Goal: Task Accomplishment & Management: Manage account settings

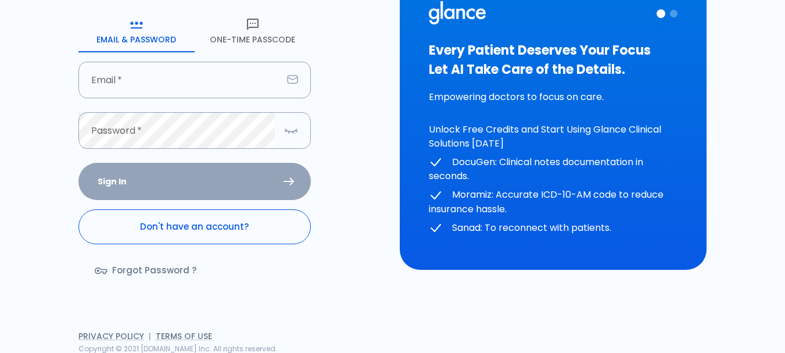
scroll to position [120, 0]
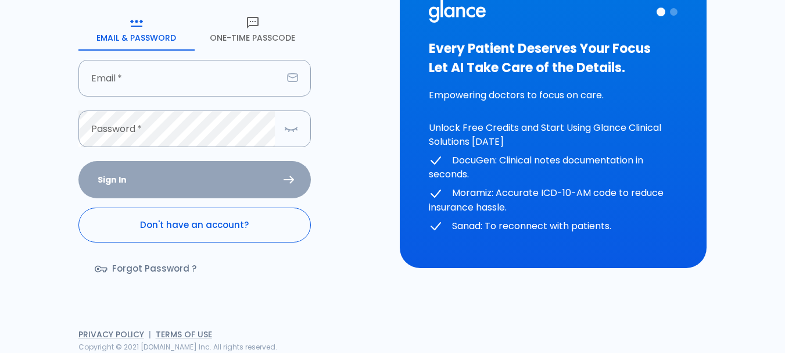
click at [214, 238] on link "Don't have an account?" at bounding box center [194, 225] width 233 height 35
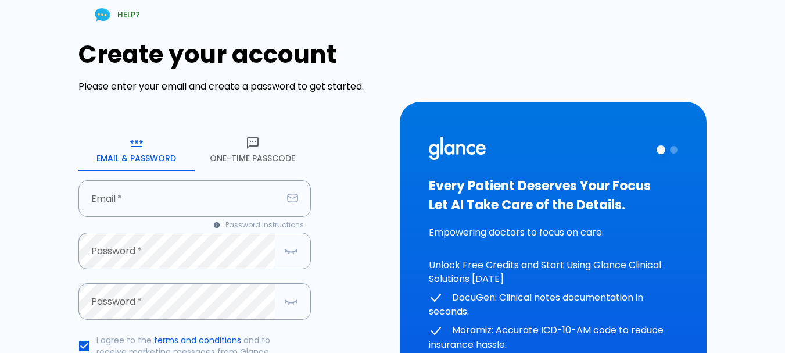
click at [245, 156] on button "One-Time Passcode" at bounding box center [253, 150] width 116 height 42
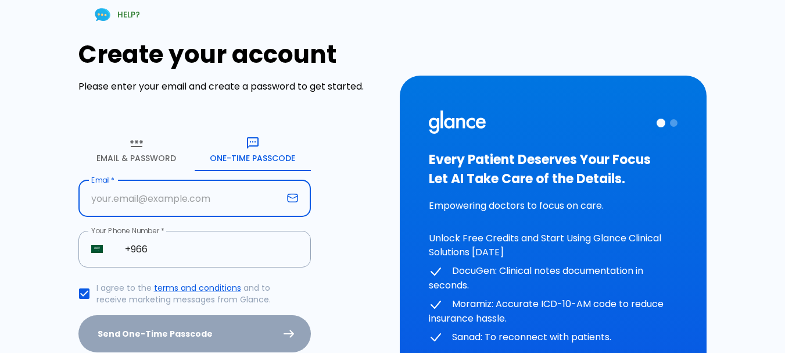
click at [196, 205] on input "text" at bounding box center [180, 198] width 204 height 37
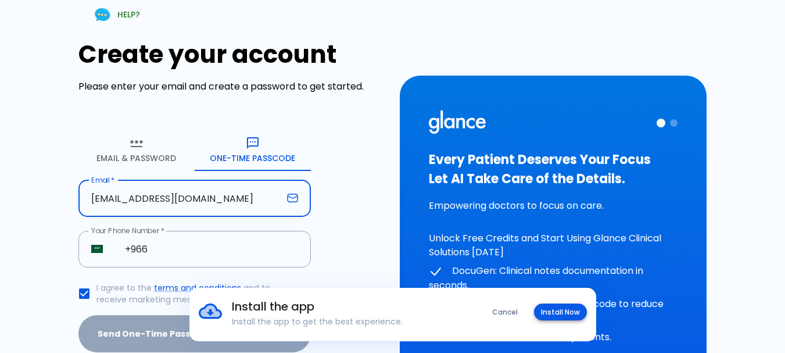
type input "SHISOLKAMY@GMAIL.COM"
click at [557, 312] on button "Install Now" at bounding box center [560, 311] width 53 height 17
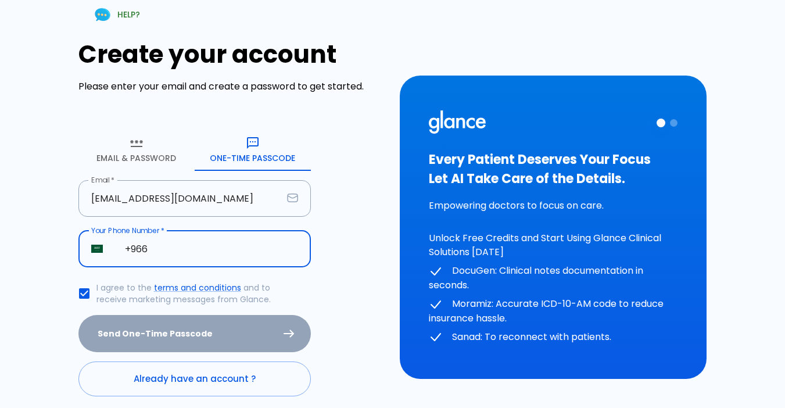
click at [220, 251] on input "+966" at bounding box center [211, 249] width 199 height 37
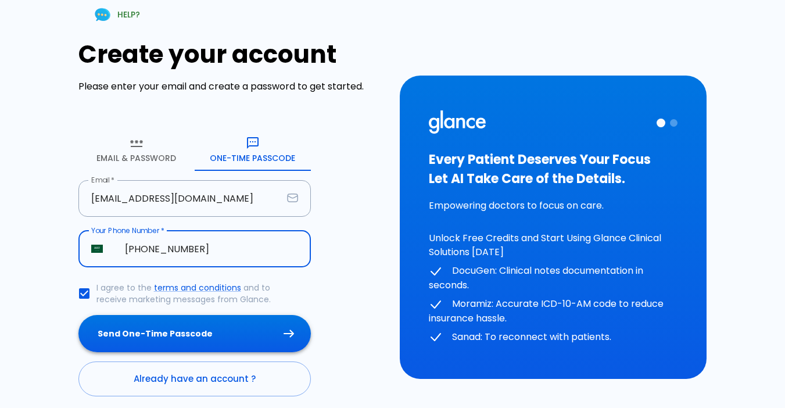
type input "+966 050 278 1675"
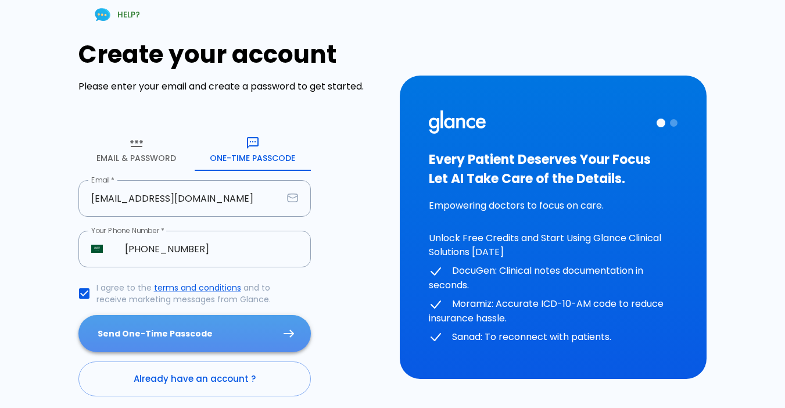
click at [217, 334] on button "Send One-Time Passcode" at bounding box center [194, 334] width 233 height 38
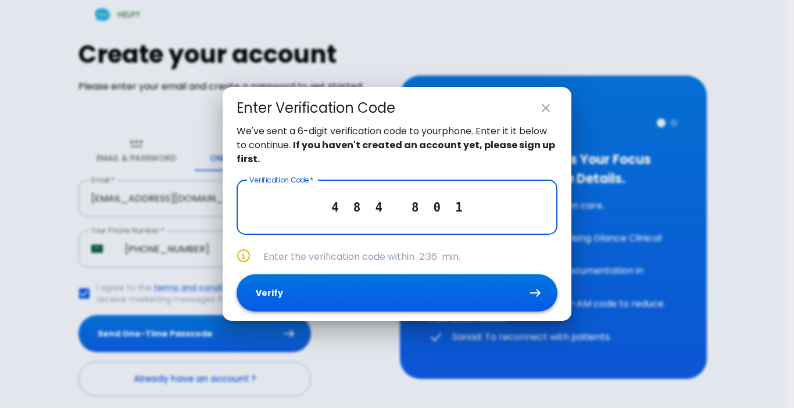
type input "4 8 4 8 0 1"
click at [353, 298] on button "Verify" at bounding box center [397, 293] width 321 height 38
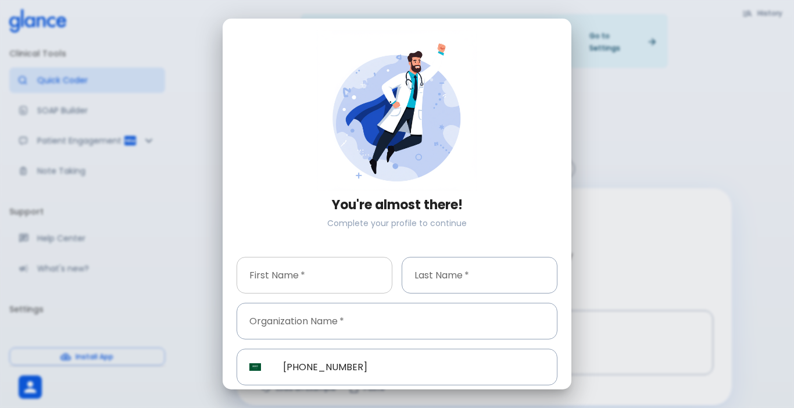
click at [328, 265] on input "text" at bounding box center [315, 275] width 156 height 37
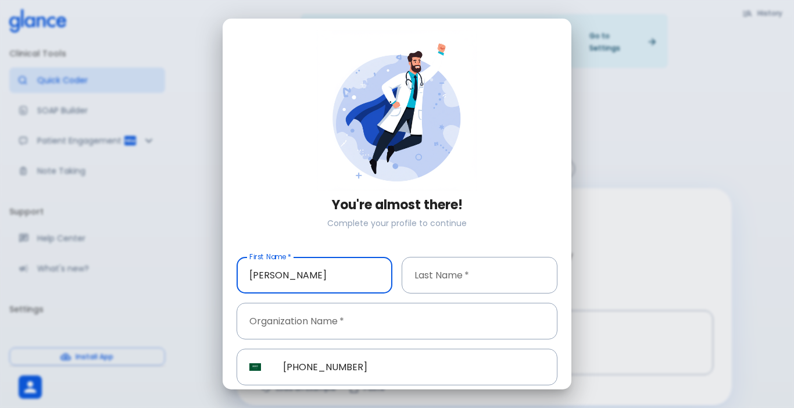
drag, startPoint x: 342, startPoint y: 264, endPoint x: 287, endPoint y: 273, distance: 55.4
click at [287, 273] on input "SHIMAA MAHMOUD" at bounding box center [315, 275] width 156 height 37
type input "SHIMAA"
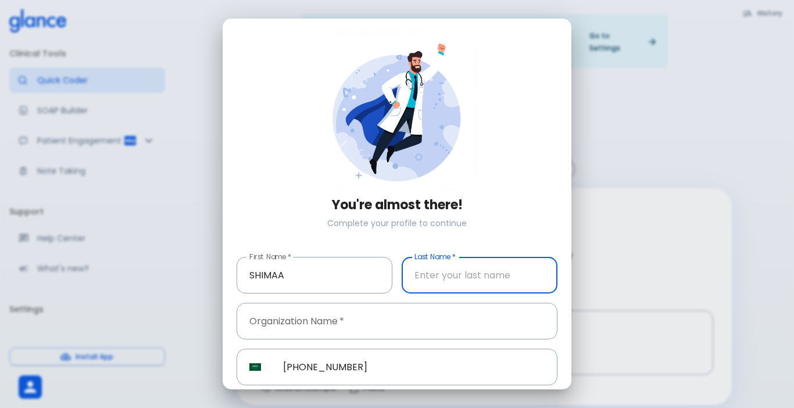
paste input "MAHMOUD"
type input "MAHMOUD"
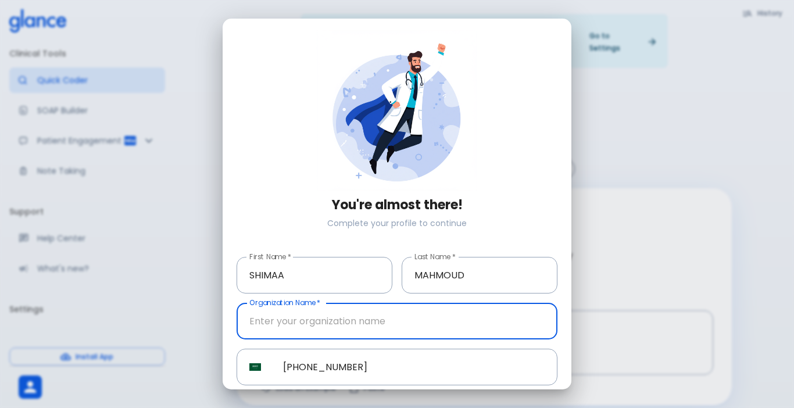
click at [341, 309] on input "text" at bounding box center [397, 321] width 321 height 37
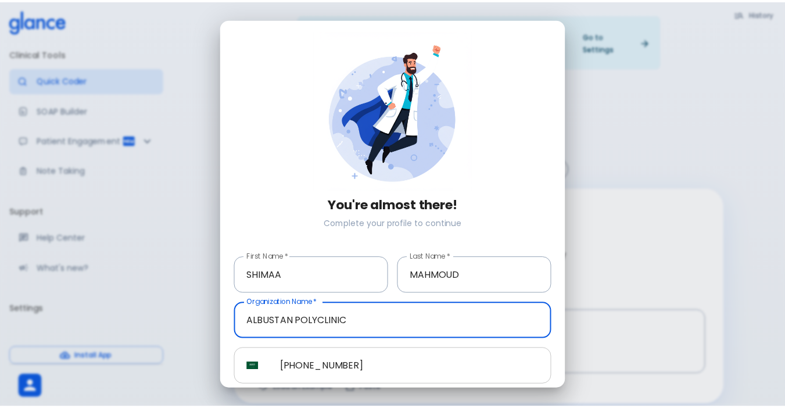
scroll to position [41, 0]
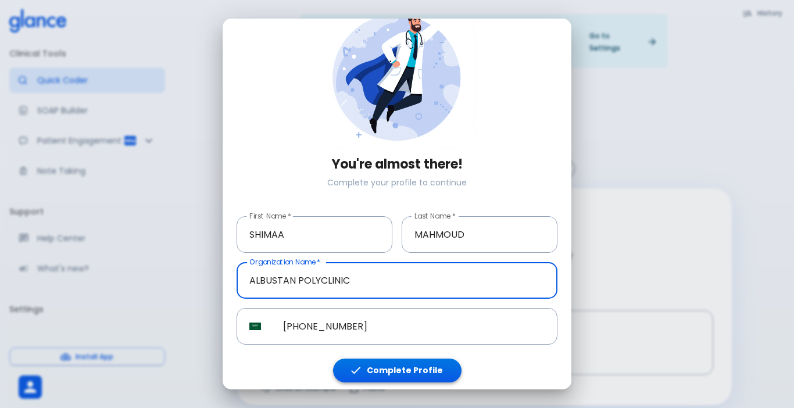
type input "ALBUSTAN POLYCLINIC"
click at [357, 352] on button "Complete Profile" at bounding box center [397, 371] width 128 height 24
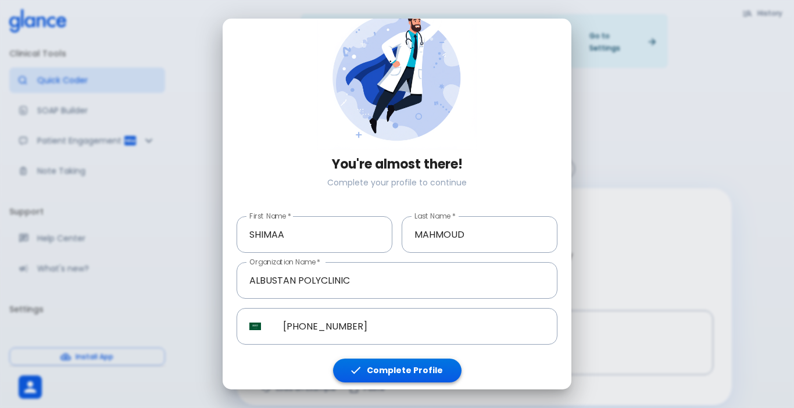
click at [357, 352] on button "Complete Profile" at bounding box center [397, 371] width 128 height 24
click at [364, 352] on button "Complete Profile" at bounding box center [397, 371] width 128 height 24
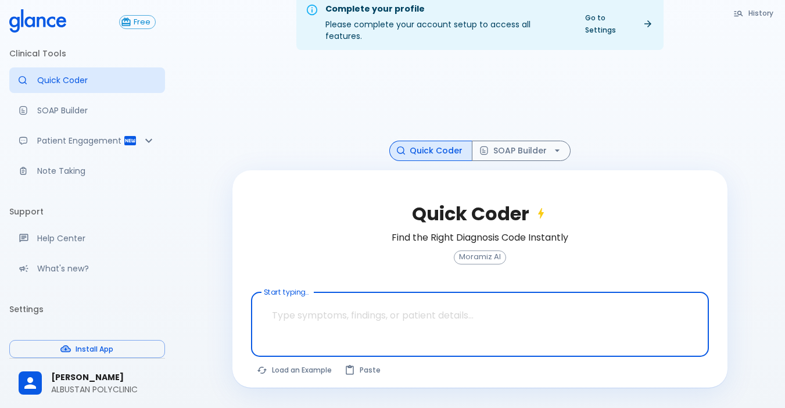
scroll to position [28, 0]
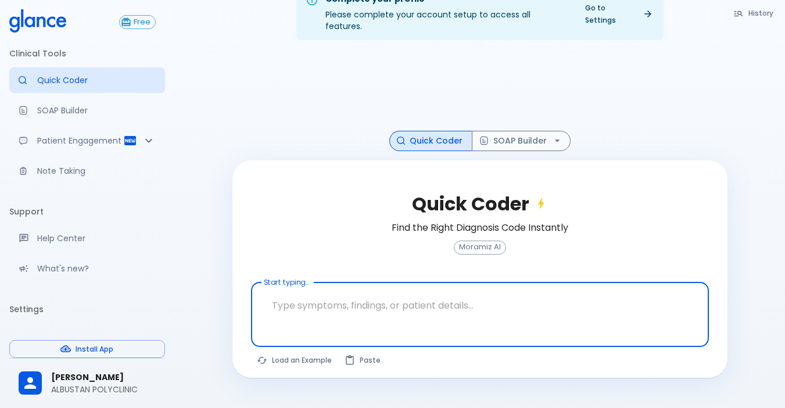
click at [301, 296] on textarea at bounding box center [480, 305] width 442 height 37
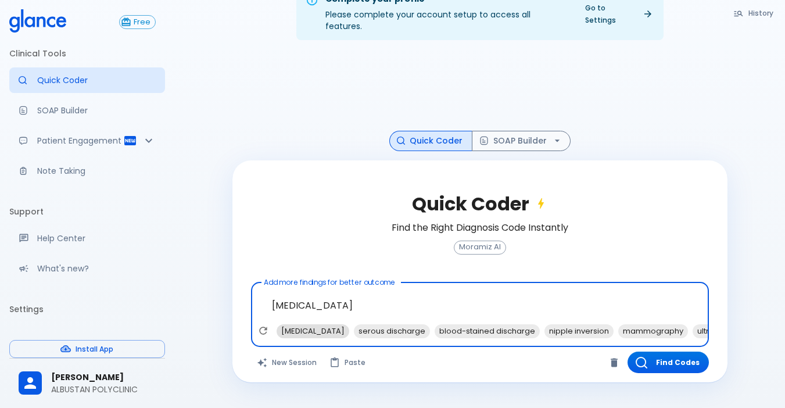
click at [305, 324] on span "galactorrhea" at bounding box center [313, 330] width 73 height 13
click at [499, 324] on span "nipple inversion" at bounding box center [501, 330] width 69 height 13
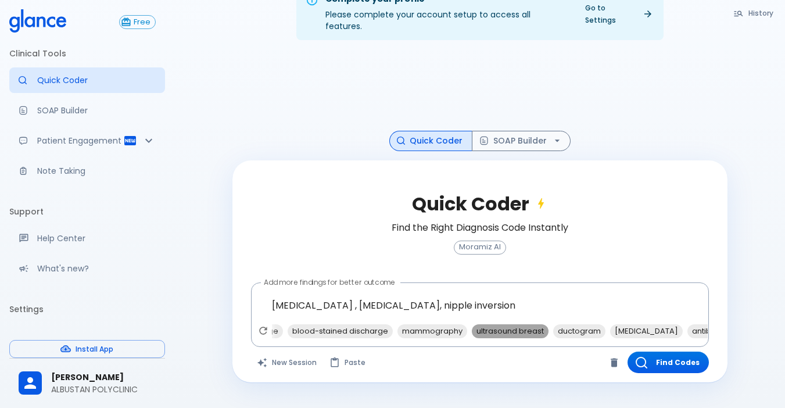
click at [509, 324] on span "ultrasound breast" at bounding box center [510, 330] width 77 height 13
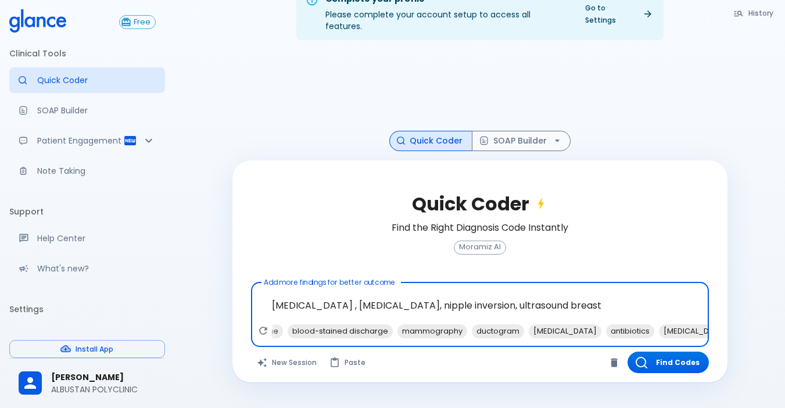
scroll to position [0, 71]
click at [605, 324] on span "antibiotics" at bounding box center [629, 330] width 48 height 13
type textarea "BREAST DISCHARGE , galactorrhea, nipple inversion, ultrasound breast, antibioti…"
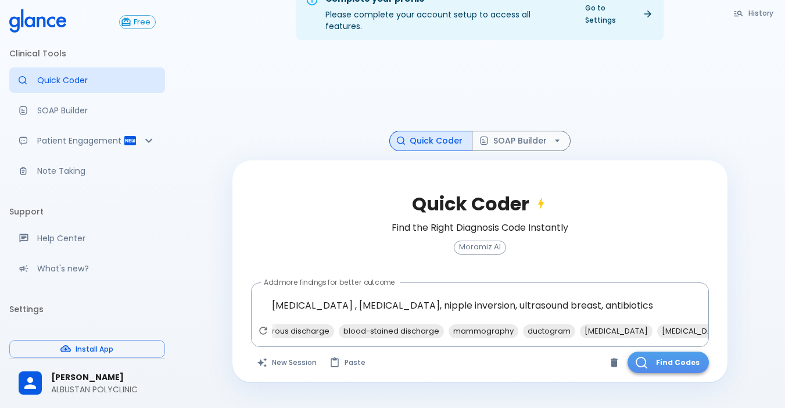
click at [653, 352] on button "Find Codes" at bounding box center [668, 363] width 81 height 22
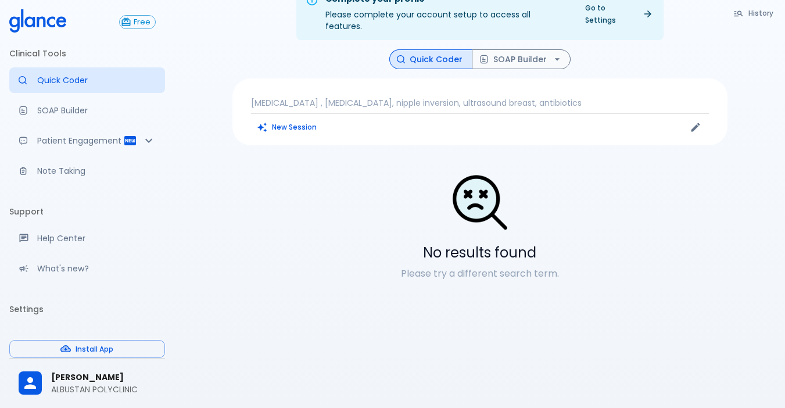
click at [587, 97] on p "BREAST DISCHARGE , galactorrhea, nipple inversion, ultrasound breast, antibioti…" at bounding box center [480, 103] width 458 height 12
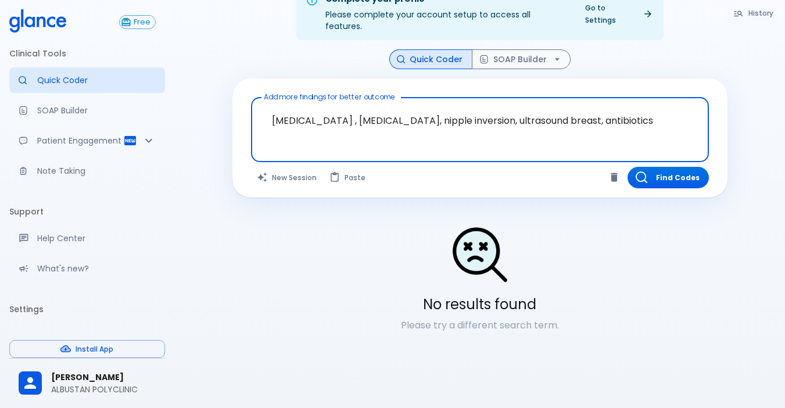
click at [652, 112] on textarea "BREAST DISCHARGE , galactorrhea, nipple inversion, ultrasound breast, antibioti…" at bounding box center [480, 120] width 442 height 37
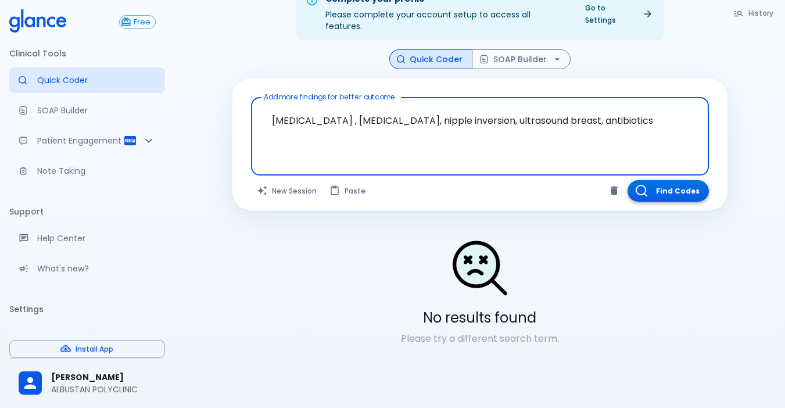
type textarea "BREAST DISCHARGE , galactorrhea, nipple inversion, ultrasound breast, antibioti…"
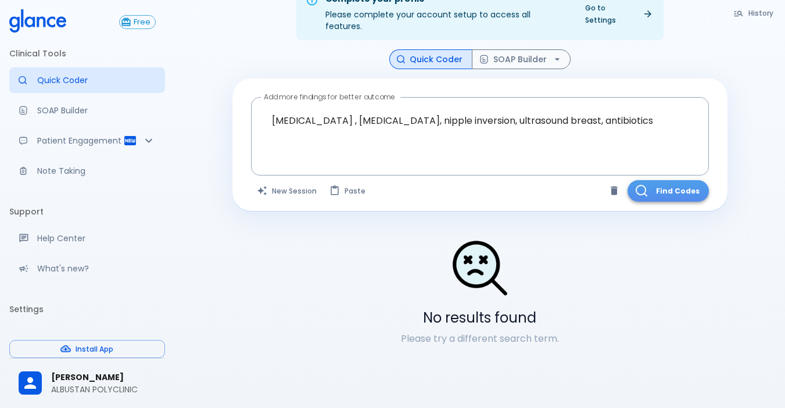
click at [668, 180] on button "Find Codes" at bounding box center [668, 191] width 81 height 22
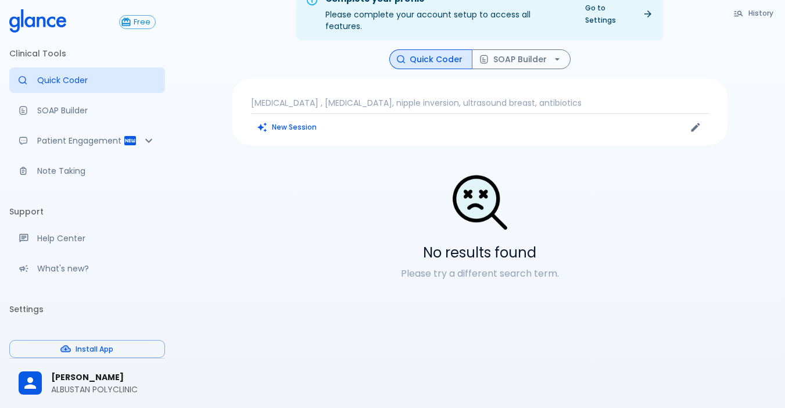
click at [616, 84] on div "BREAST DISCHARGE , galactorrhea, nipple inversion, ultrasound breast, antibioti…" at bounding box center [480, 111] width 495 height 67
click at [616, 97] on p "BREAST DISCHARGE , galactorrhea, nipple inversion, ultrasound breast, antibioti…" at bounding box center [480, 103] width 458 height 12
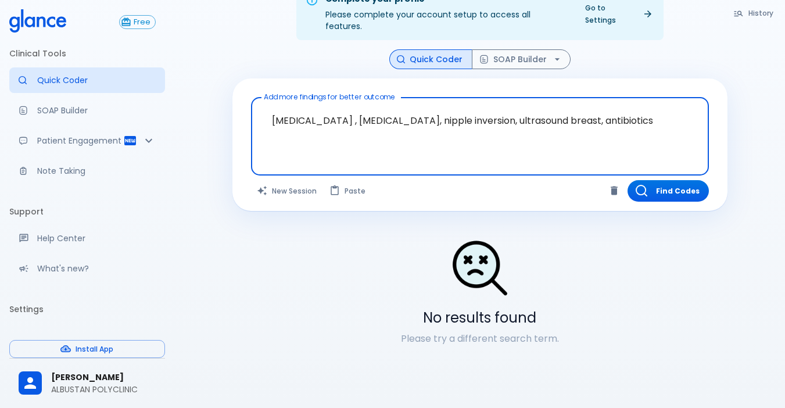
click at [670, 110] on textarea "BREAST DISCHARGE , galactorrhea, nipple inversion, ultrasound breast, antibioti…" at bounding box center [480, 127] width 442 height 50
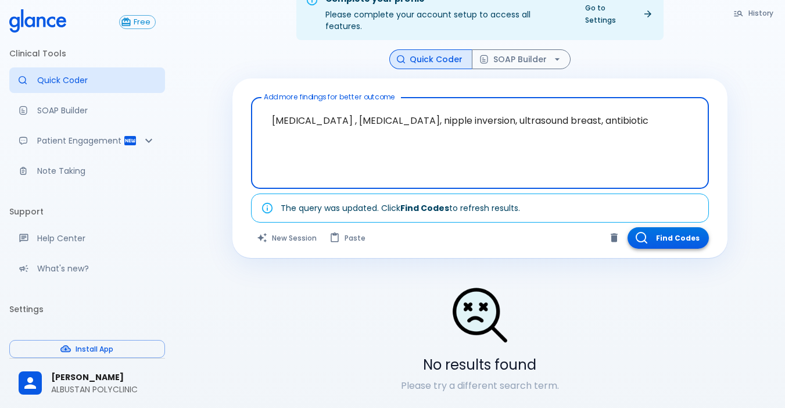
type textarea "BREAST DISCHARGE , galactorrhea, nipple inversion, ultrasound breast, antibiotic"
click at [655, 227] on button "Find Codes" at bounding box center [668, 238] width 81 height 22
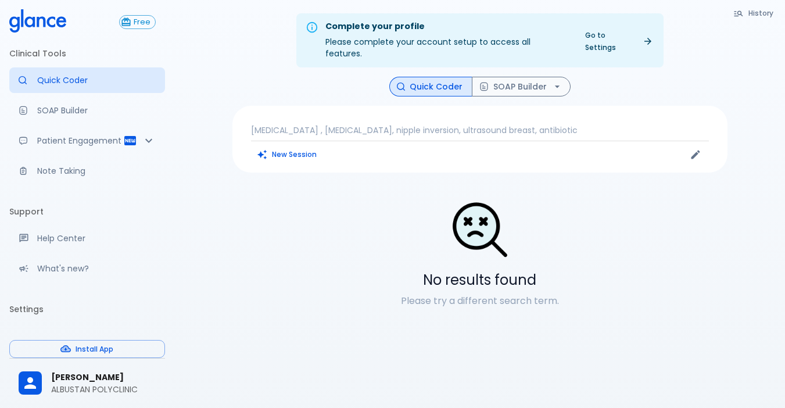
scroll to position [0, 0]
click at [292, 147] on button "New Session" at bounding box center [287, 154] width 73 height 17
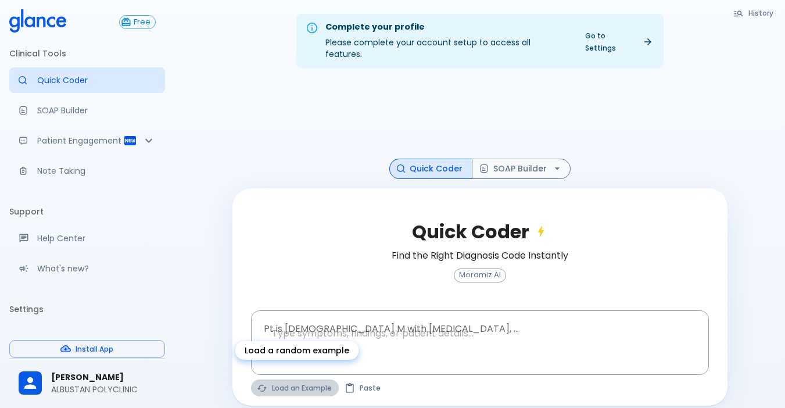
click at [276, 352] on button "Load an Example" at bounding box center [295, 388] width 88 height 17
type textarea "62M, HTN, acute tearing chest pain to back, BP 170/95, asymmetric pulses, CT an…"
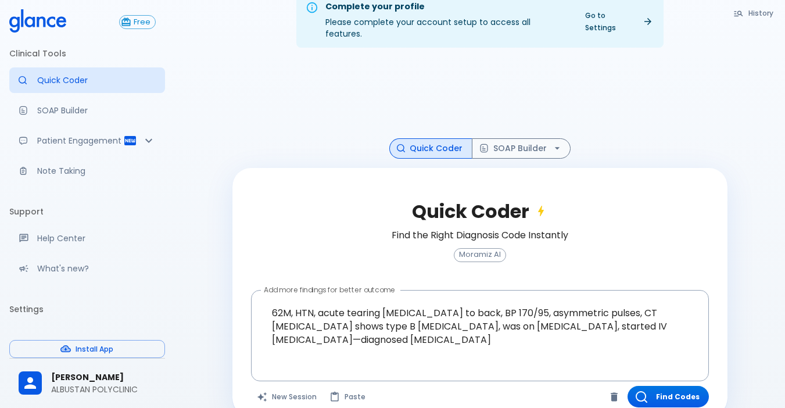
scroll to position [31, 0]
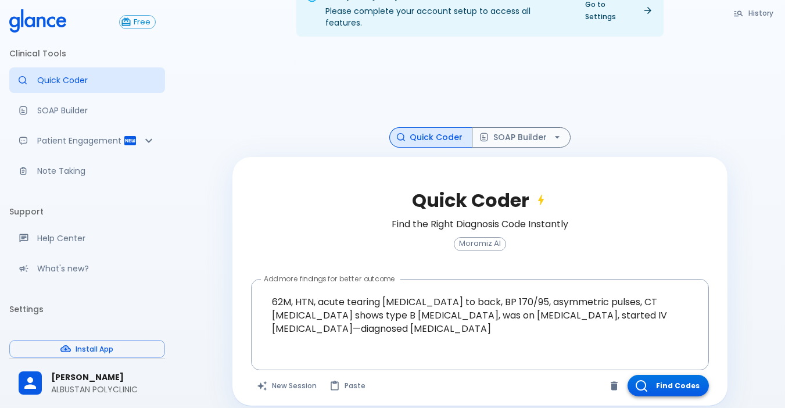
click at [674, 352] on button "Find Codes" at bounding box center [668, 386] width 81 height 22
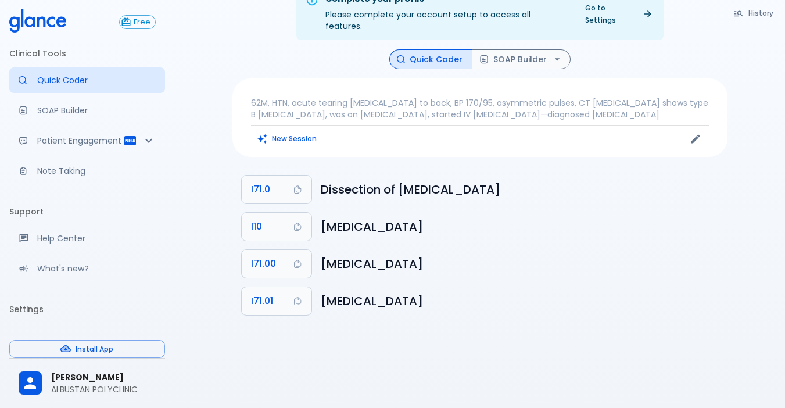
scroll to position [28, 0]
click at [262, 181] on span "I71.0" at bounding box center [260, 189] width 19 height 16
click at [538, 49] on button "SOAP Builder" at bounding box center [521, 59] width 99 height 20
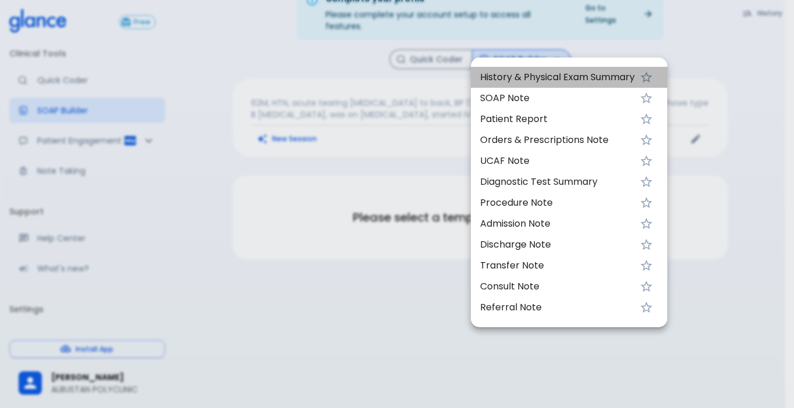
click at [531, 83] on span "History & Physical Exam Summary" at bounding box center [557, 77] width 155 height 14
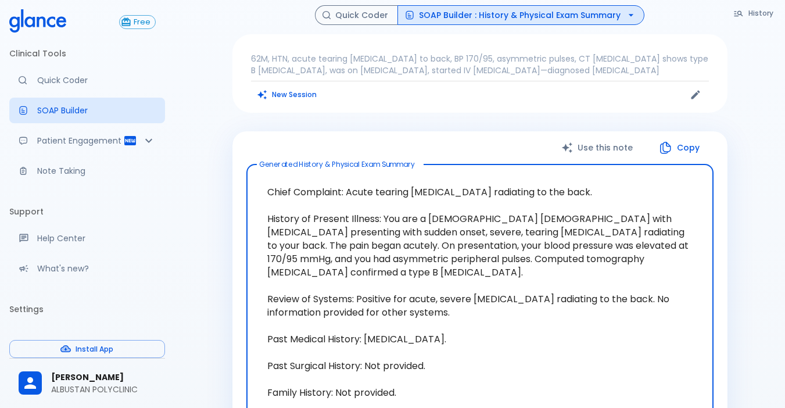
scroll to position [38, 0]
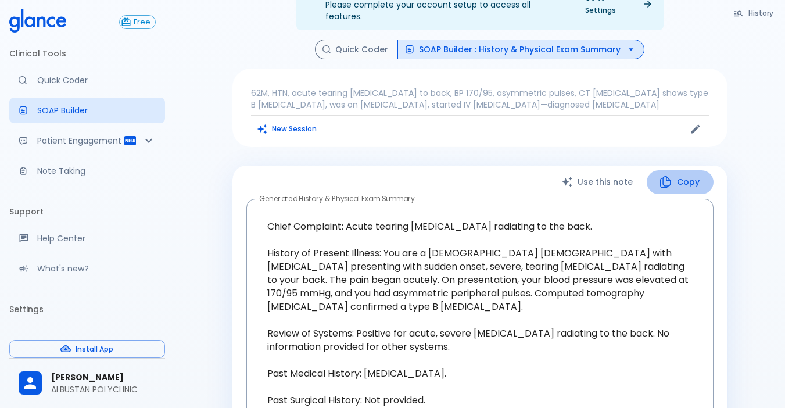
click at [688, 170] on button "Copy" at bounding box center [680, 182] width 67 height 24
click at [357, 48] on div "History Quick Coder SOAP Builder : History & Physical Exam Summary 62M, HTN, ac…" at bounding box center [480, 398] width 523 height 717
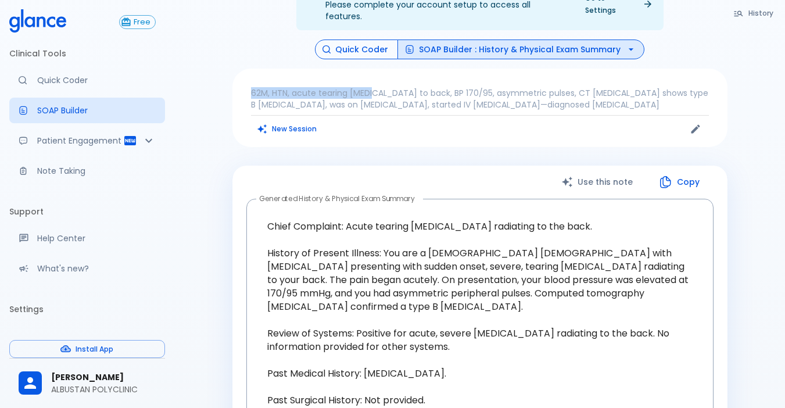
click at [357, 44] on button "Quick Coder" at bounding box center [356, 50] width 83 height 20
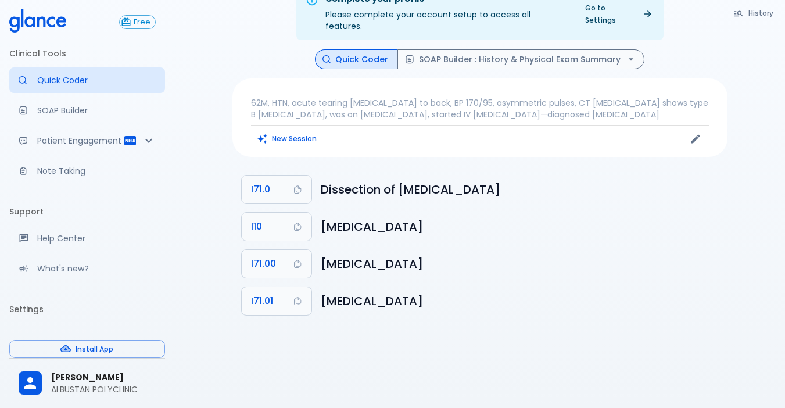
click at [287, 142] on div "62M, HTN, acute tearing chest pain to back, BP 170/95, asymmetric pulses, CT an…" at bounding box center [480, 117] width 495 height 78
click at [286, 140] on div "62M, HTN, acute tearing chest pain to back, BP 170/95, asymmetric pulses, CT an…" at bounding box center [480, 117] width 495 height 78
click at [285, 137] on div "62M, HTN, acute tearing chest pain to back, BP 170/95, asymmetric pulses, CT an…" at bounding box center [480, 117] width 495 height 78
click at [301, 114] on div "62M, HTN, acute tearing chest pain to back, BP 170/95, asymmetric pulses, CT an…" at bounding box center [480, 117] width 495 height 78
click at [299, 130] on button "New Session" at bounding box center [287, 138] width 73 height 17
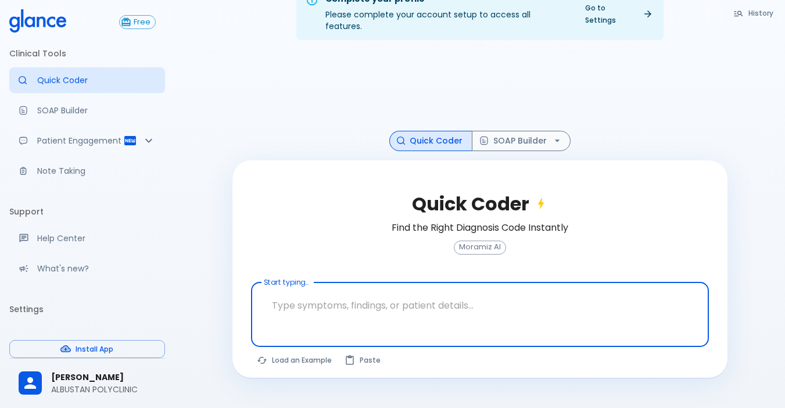
click at [374, 302] on textarea at bounding box center [480, 305] width 442 height 37
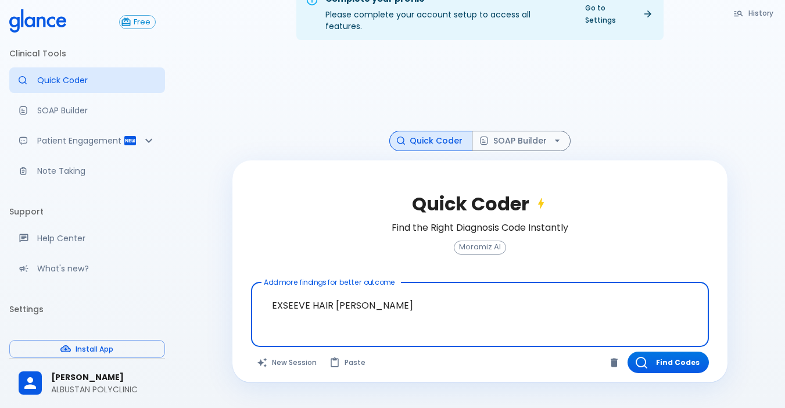
type textarea "EXSEEVE HAIR GROTH"
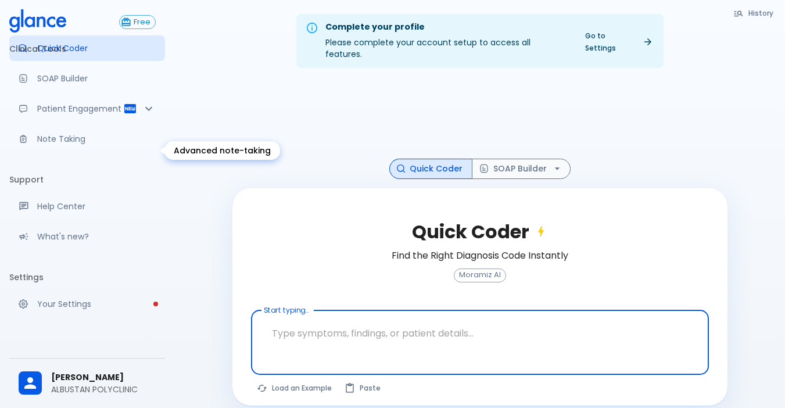
scroll to position [62, 0]
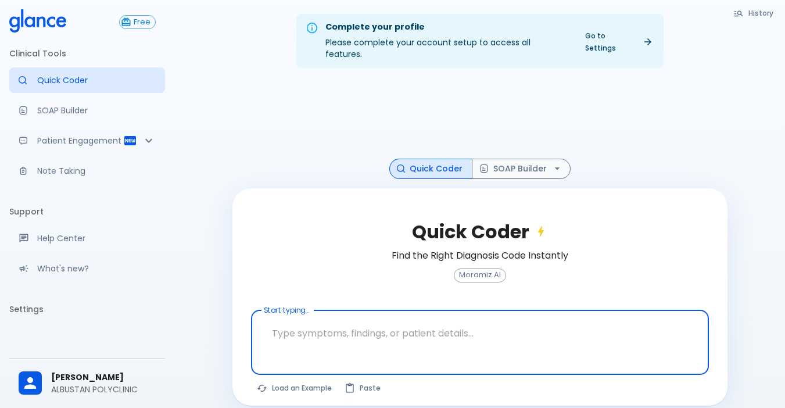
click at [292, 320] on textarea at bounding box center [480, 333] width 442 height 37
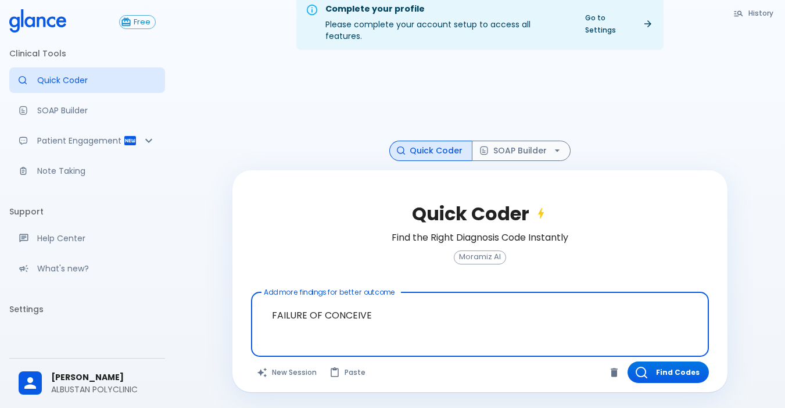
scroll to position [28, 0]
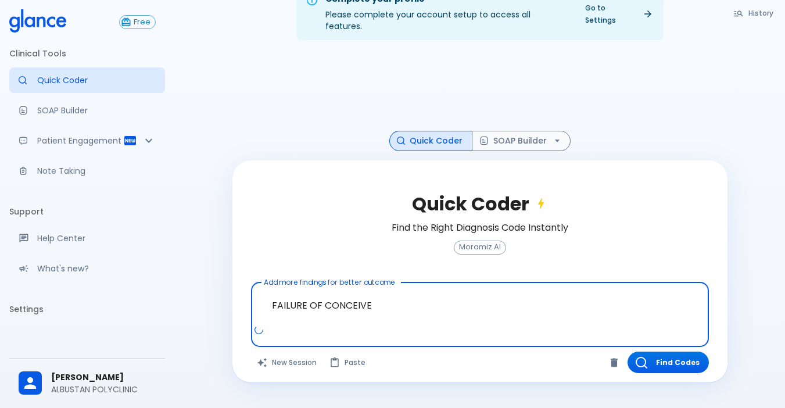
click at [415, 309] on textarea "FAILURE OF CONCEIVE" at bounding box center [480, 305] width 442 height 37
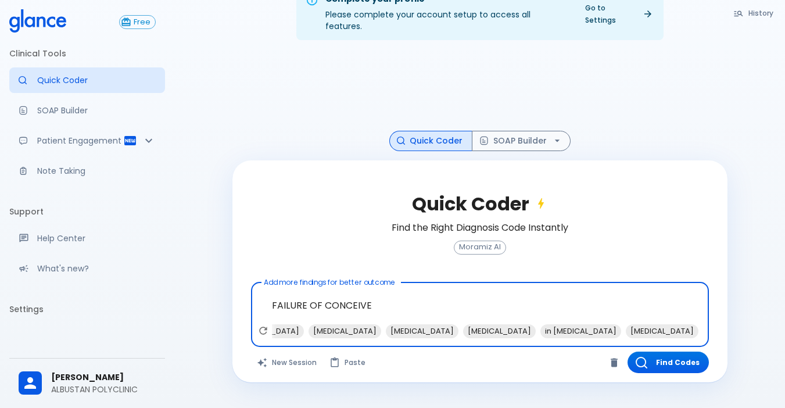
scroll to position [0, 471]
type textarea "FAILURE OF CONCEIVE"
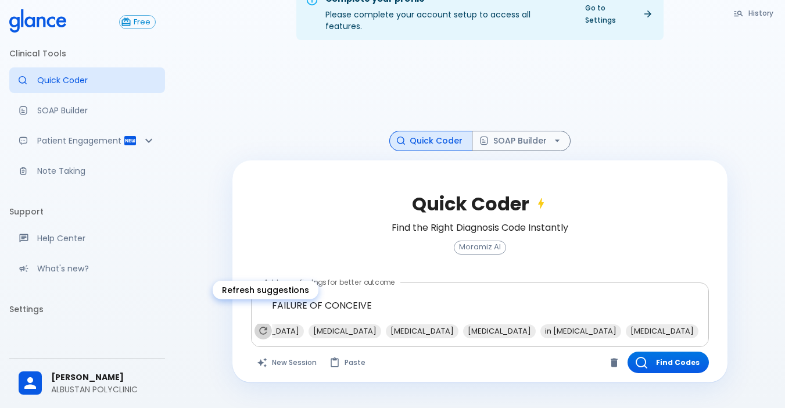
click at [262, 325] on icon "Refresh suggestions" at bounding box center [264, 331] width 12 height 12
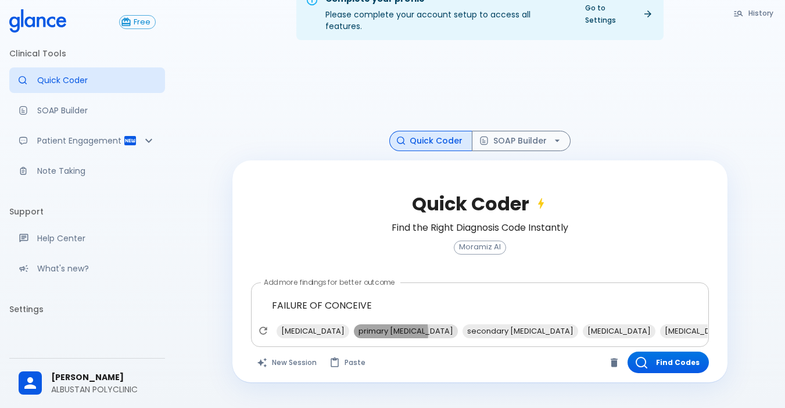
click at [354, 324] on span "primary infertility" at bounding box center [406, 330] width 104 height 13
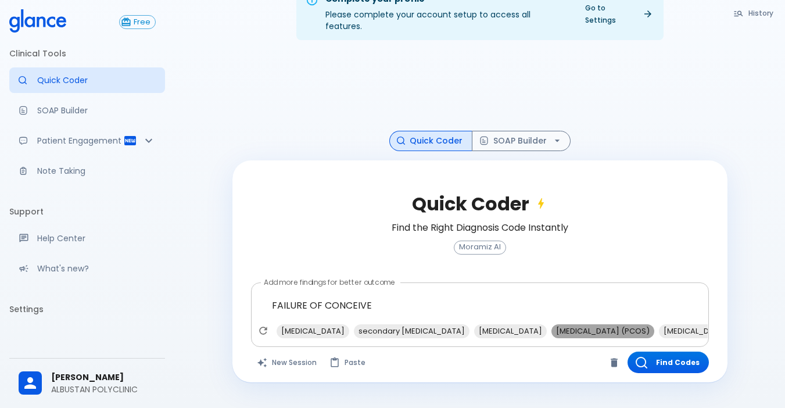
click at [578, 324] on span "polycystic ovary syndrome (PCOS)" at bounding box center [603, 330] width 103 height 13
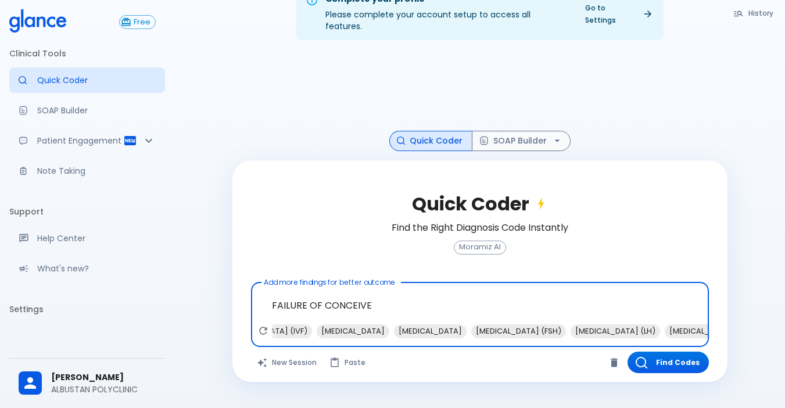
scroll to position [0, 594]
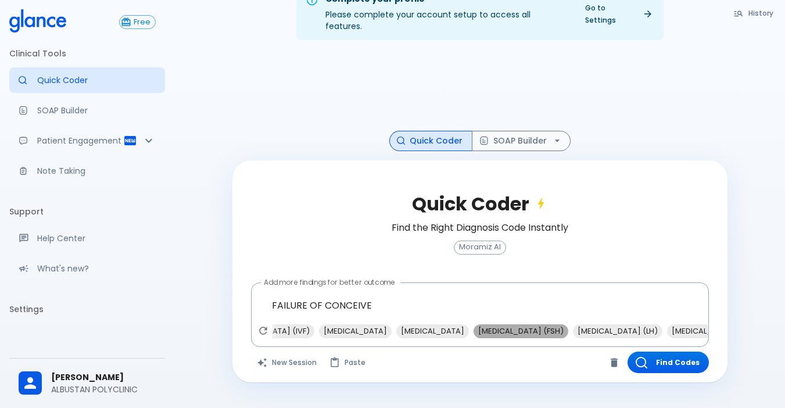
click at [479, 324] on span "follicle-stimulating hormone (FSH)" at bounding box center [521, 330] width 95 height 13
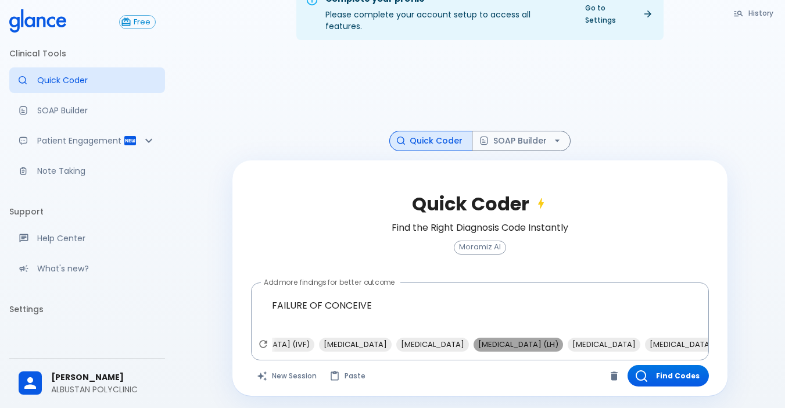
click at [476, 338] on span "luteinizing hormone (LH)" at bounding box center [519, 344] width 90 height 13
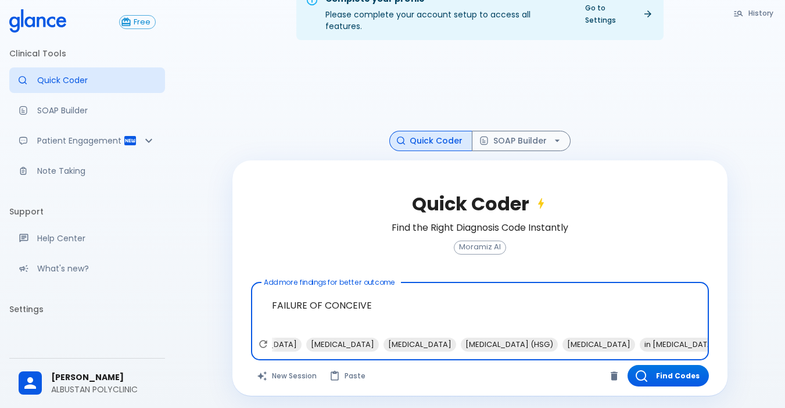
scroll to position [0, 165]
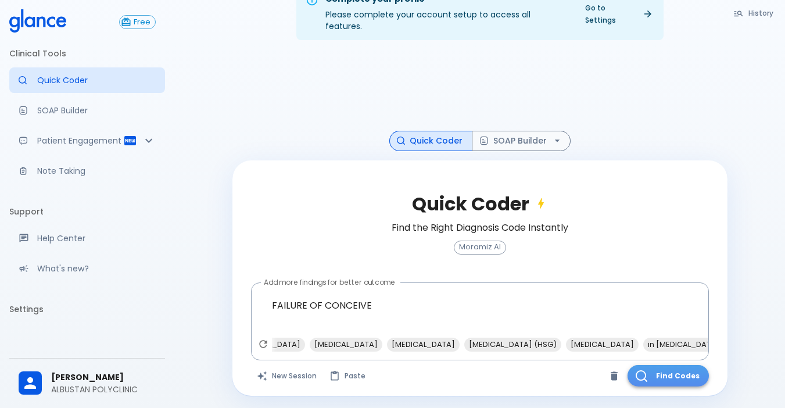
click at [675, 365] on button "Find Codes" at bounding box center [668, 376] width 81 height 22
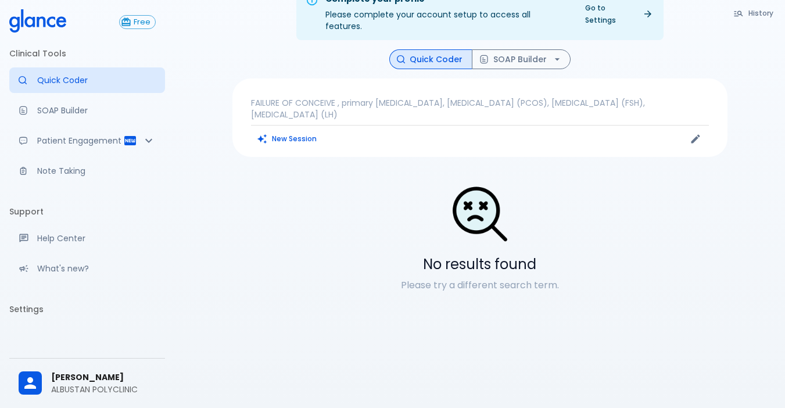
click at [408, 117] on div "FAILURE OF CONCEIVE , primary infertility, polycystic ovary syndrome (PCOS), fo…" at bounding box center [480, 117] width 495 height 78
click at [364, 103] on p "FAILURE OF CONCEIVE , primary [MEDICAL_DATA], [MEDICAL_DATA] (PCOS), [MEDICAL_D…" at bounding box center [480, 108] width 458 height 23
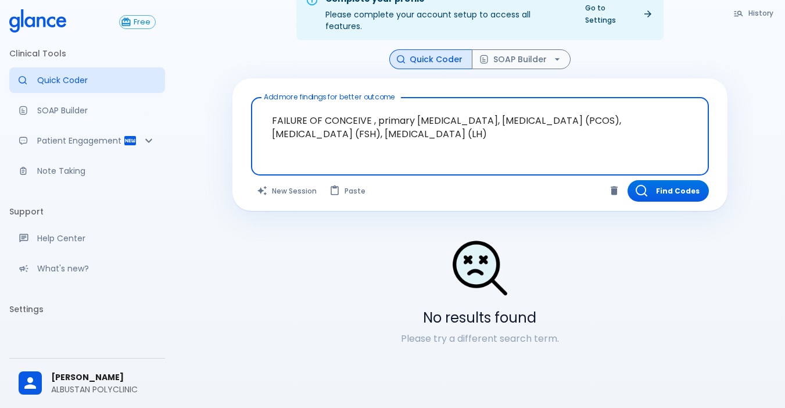
click at [554, 132] on textarea "FAILURE OF CONCEIVE , primary [MEDICAL_DATA], [MEDICAL_DATA] (PCOS), [MEDICAL_D…" at bounding box center [480, 127] width 442 height 50
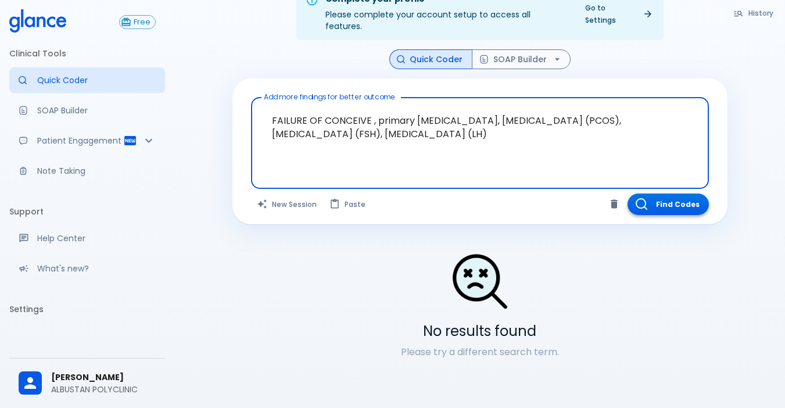
type textarea "FAILURE OF CONCEIVE , primary [MEDICAL_DATA], [MEDICAL_DATA] (PCOS), [MEDICAL_D…"
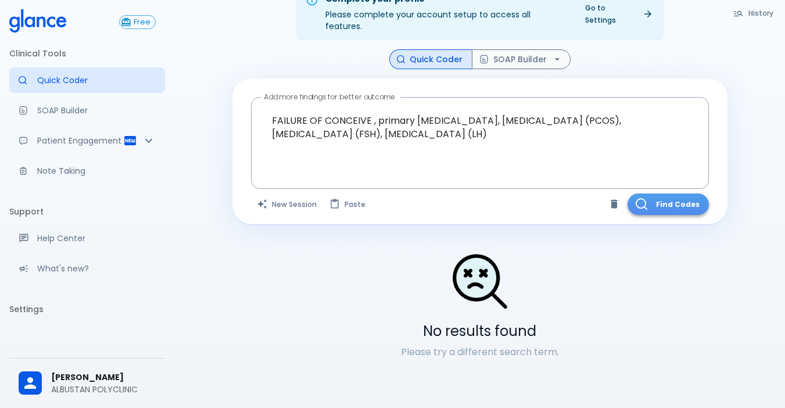
click at [677, 194] on button "Find Codes" at bounding box center [668, 205] width 81 height 22
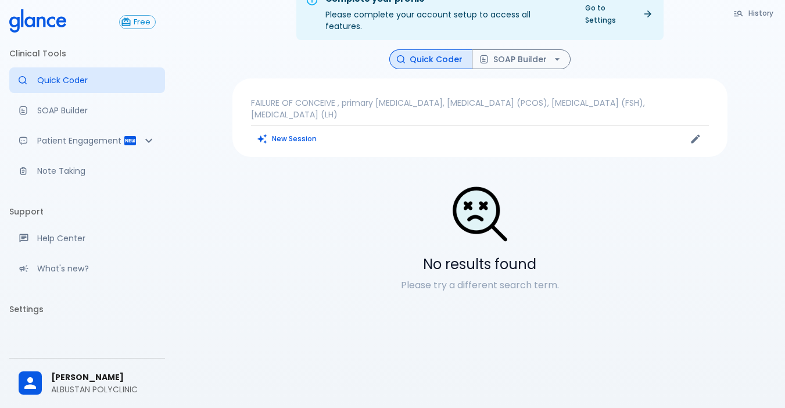
click at [359, 100] on p "FAILURE OF CONCEIVE , primary [MEDICAL_DATA], [MEDICAL_DATA] (PCOS), [MEDICAL_D…" at bounding box center [480, 108] width 458 height 23
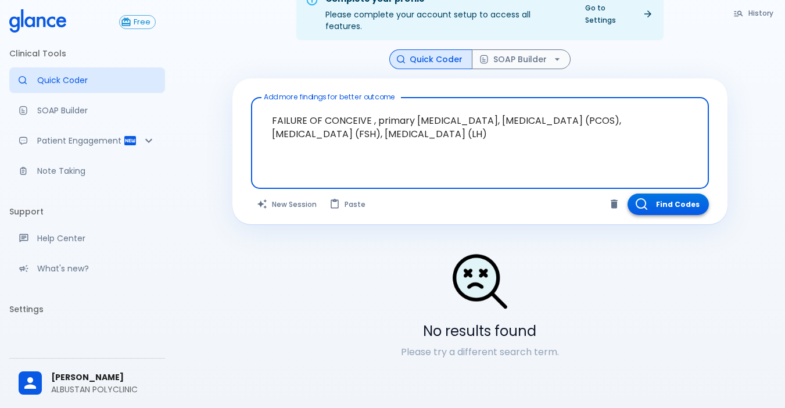
click at [677, 194] on button "Find Codes" at bounding box center [668, 205] width 81 height 22
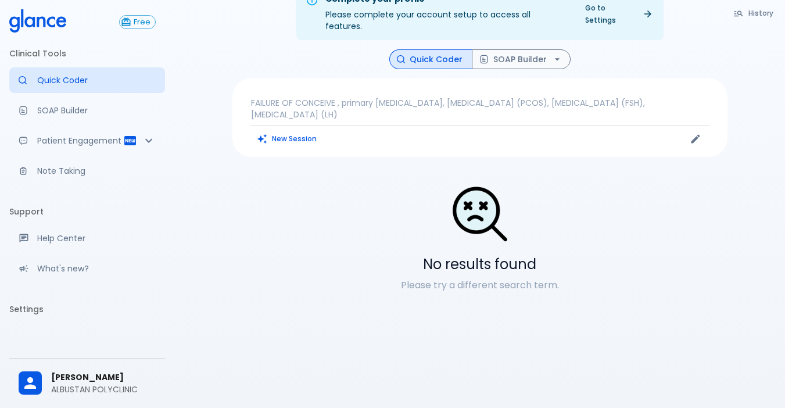
click at [535, 241] on div "No results found Please try a different search term." at bounding box center [480, 238] width 495 height 107
click at [475, 278] on p "Please try a different search term." at bounding box center [480, 285] width 495 height 14
drag, startPoint x: 442, startPoint y: 283, endPoint x: 443, endPoint y: 277, distance: 6.5
click at [442, 282] on div "No results found Please try a different search term." at bounding box center [480, 238] width 495 height 144
click at [443, 278] on p "Please try a different search term." at bounding box center [480, 285] width 495 height 14
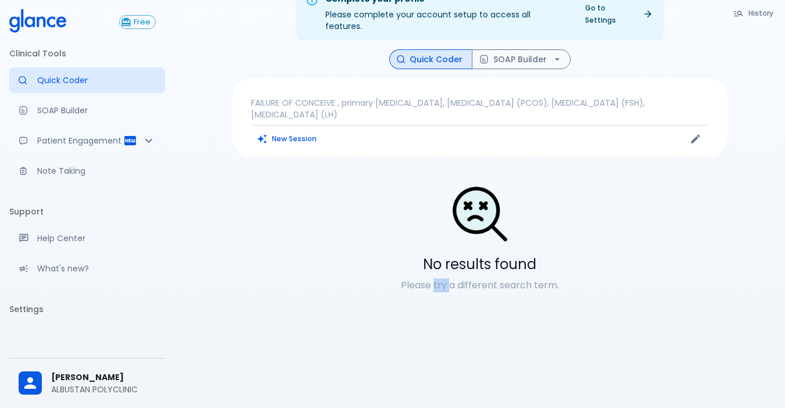
drag, startPoint x: 443, startPoint y: 277, endPoint x: 394, endPoint y: 181, distance: 107.4
click at [444, 278] on p "Please try a different search term." at bounding box center [480, 285] width 495 height 14
click at [371, 106] on p "FAILURE OF CONCEIVE , primary [MEDICAL_DATA], [MEDICAL_DATA] (PCOS), [MEDICAL_D…" at bounding box center [480, 108] width 458 height 23
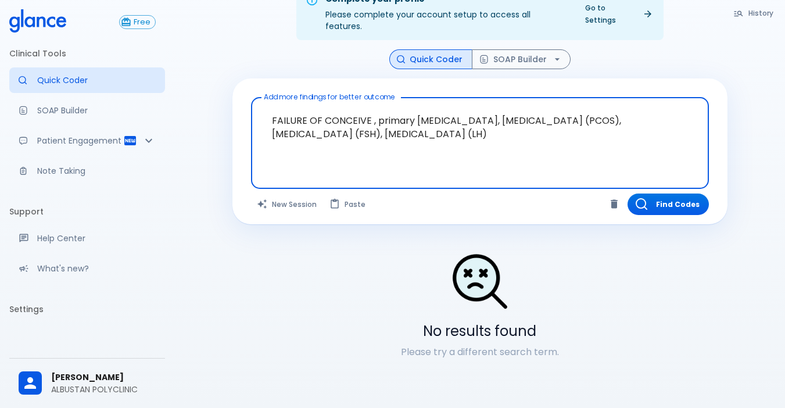
click at [528, 126] on textarea "FAILURE OF CONCEIVE , primary [MEDICAL_DATA], [MEDICAL_DATA] (PCOS), [MEDICAL_D…" at bounding box center [480, 133] width 442 height 63
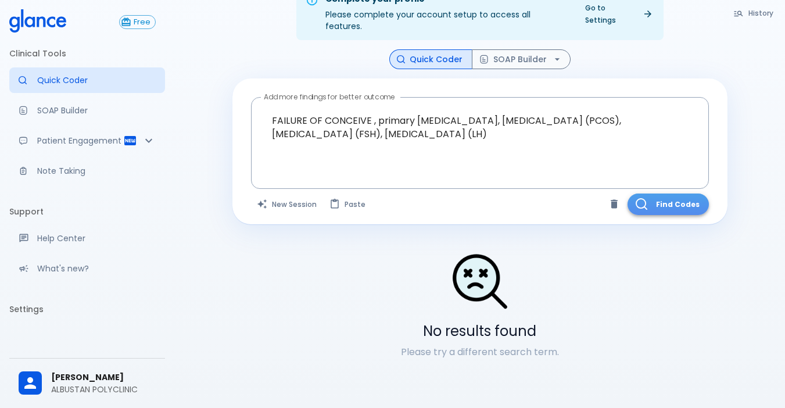
click at [675, 197] on button "Find Codes" at bounding box center [668, 205] width 81 height 22
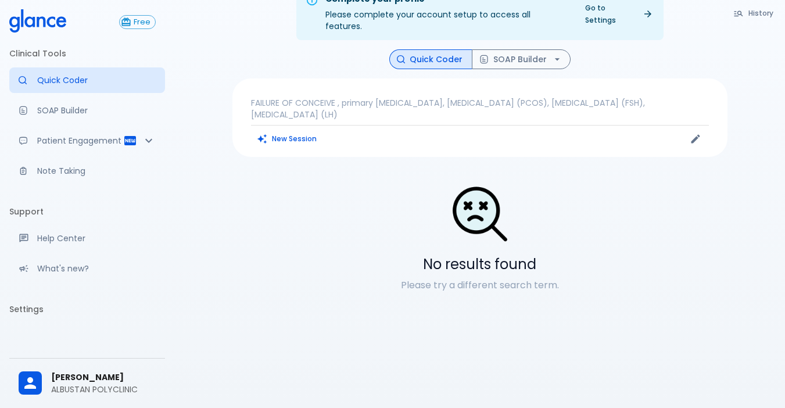
click at [483, 291] on div "No results found Please try a different search term." at bounding box center [480, 238] width 495 height 144
drag, startPoint x: 489, startPoint y: 277, endPoint x: 488, endPoint y: 213, distance: 63.4
click at [491, 278] on p "Please try a different search term." at bounding box center [480, 285] width 495 height 14
click at [382, 109] on p "FAILURE OF CONCEIVE , primary infertility, polycystic ovary syndrome (PCOS), fo…" at bounding box center [480, 108] width 458 height 23
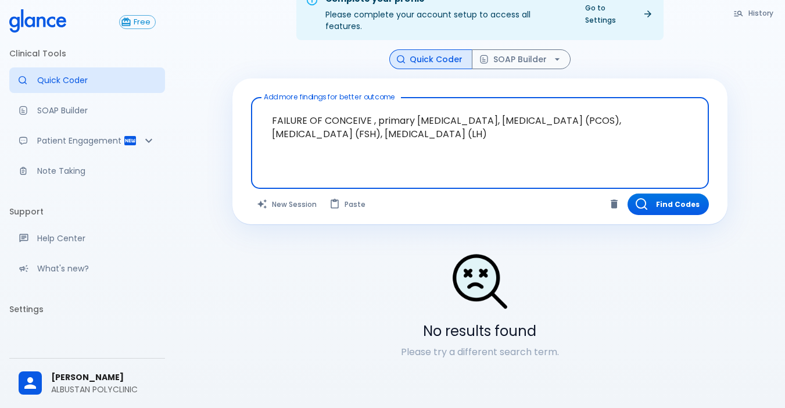
click at [570, 128] on textarea "FAILURE OF CONCEIVE , primary infertility, polycystic ovary syndrome (PCOS), fo…" at bounding box center [480, 133] width 442 height 63
click at [667, 194] on button "Find Codes" at bounding box center [668, 205] width 81 height 22
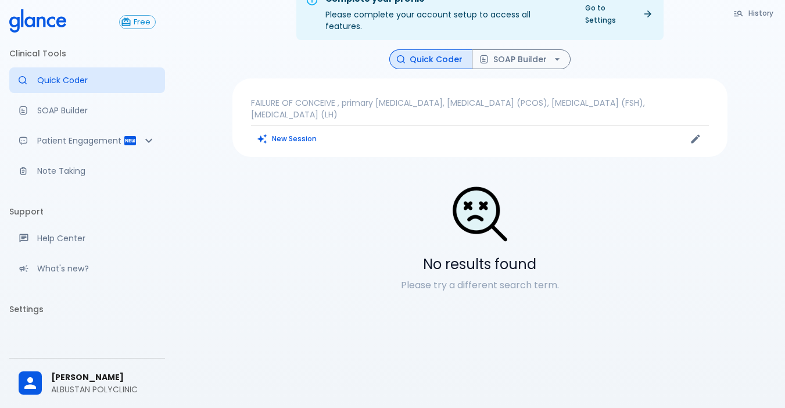
click at [466, 107] on p "FAILURE OF CONCEIVE , primary infertility, polycystic ovary syndrome (PCOS), fo…" at bounding box center [480, 108] width 458 height 23
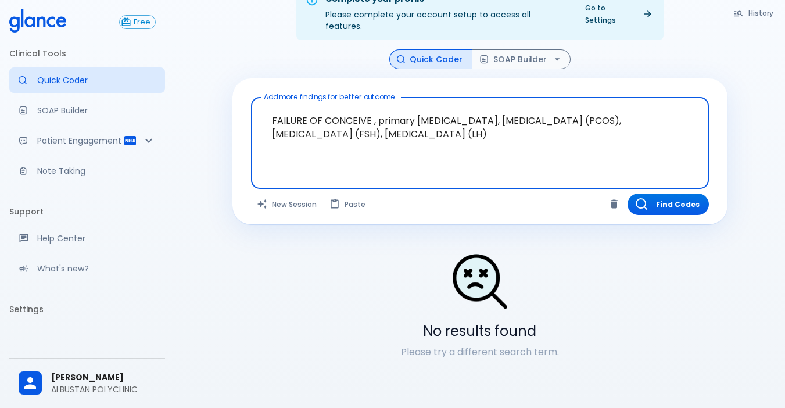
drag, startPoint x: 546, startPoint y: 116, endPoint x: 302, endPoint y: 129, distance: 243.9
click at [268, 102] on textarea "FAILURE OF CONCEIVE , primary infertility, polycystic ovary syndrome (PCOS), fo…" at bounding box center [480, 133] width 442 height 63
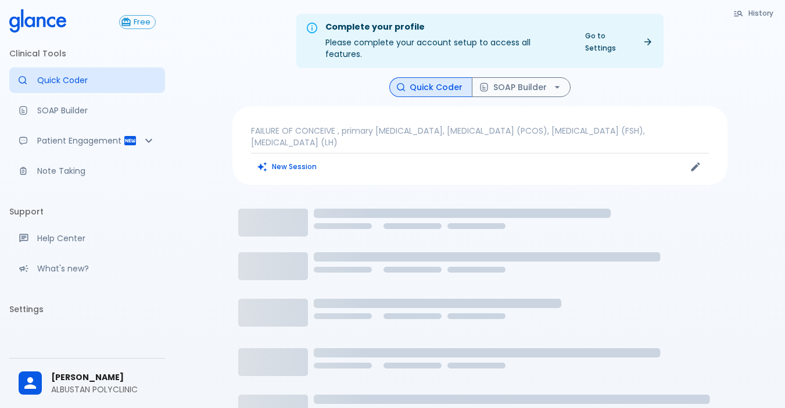
drag, startPoint x: 288, startPoint y: 165, endPoint x: 287, endPoint y: 157, distance: 7.6
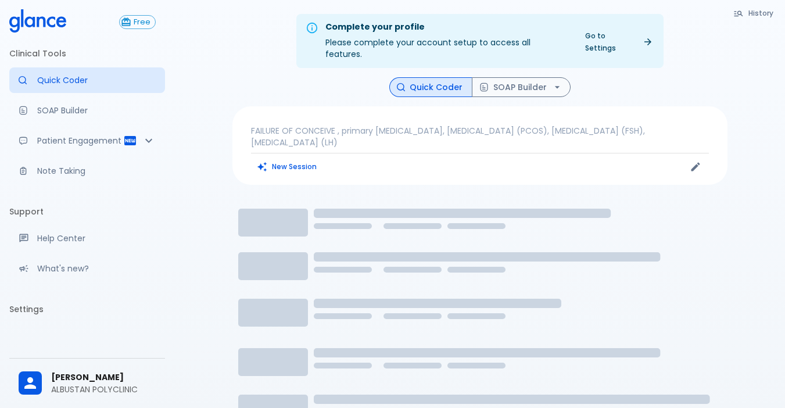
click at [287, 163] on div "FAILURE OF CONCEIVE , primary [MEDICAL_DATA], [MEDICAL_DATA] (PCOS), [MEDICAL_D…" at bounding box center [480, 145] width 495 height 78
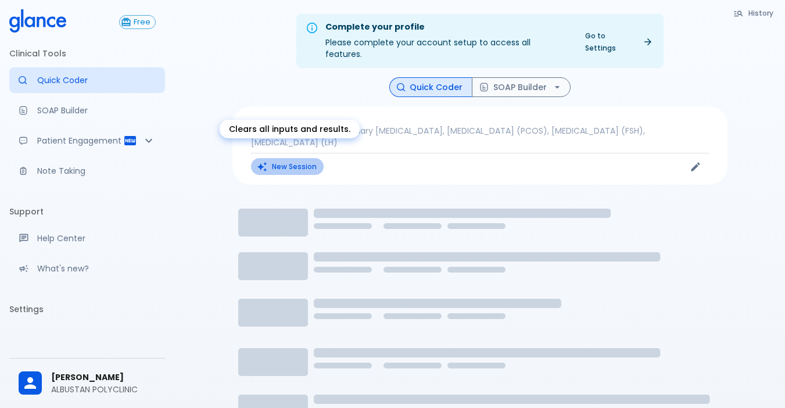
click at [287, 158] on button "New Session" at bounding box center [287, 166] width 73 height 17
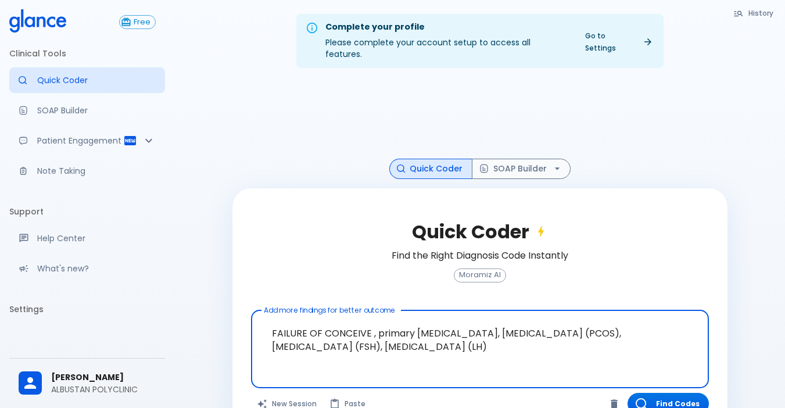
scroll to position [28, 0]
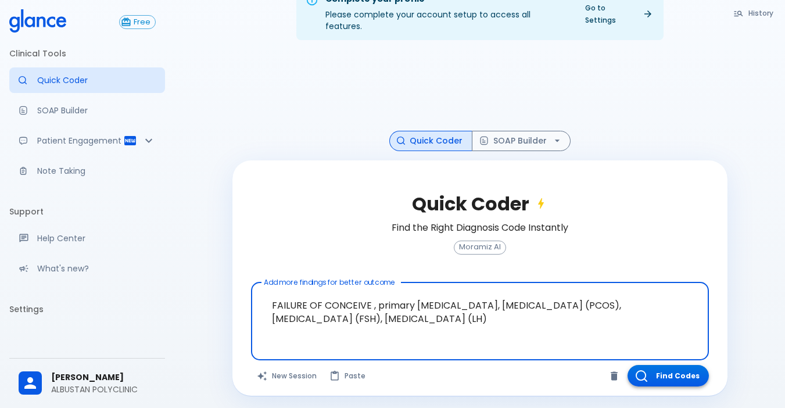
type textarea "FAILURE OF CONCEIVE , primary [MEDICAL_DATA], [MEDICAL_DATA] (PCOS), [MEDICAL_D…"
click at [693, 369] on button "Find Codes" at bounding box center [668, 376] width 81 height 22
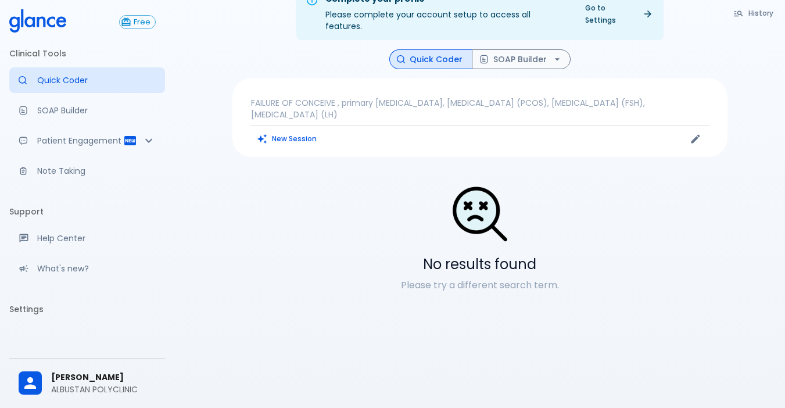
click at [393, 113] on div "FAILURE OF CONCEIVE , primary infertility, polycystic ovary syndrome (PCOS), fo…" at bounding box center [480, 117] width 495 height 78
click at [364, 106] on p "FAILURE OF CONCEIVE , primary [MEDICAL_DATA], [MEDICAL_DATA] (PCOS), [MEDICAL_D…" at bounding box center [480, 108] width 458 height 23
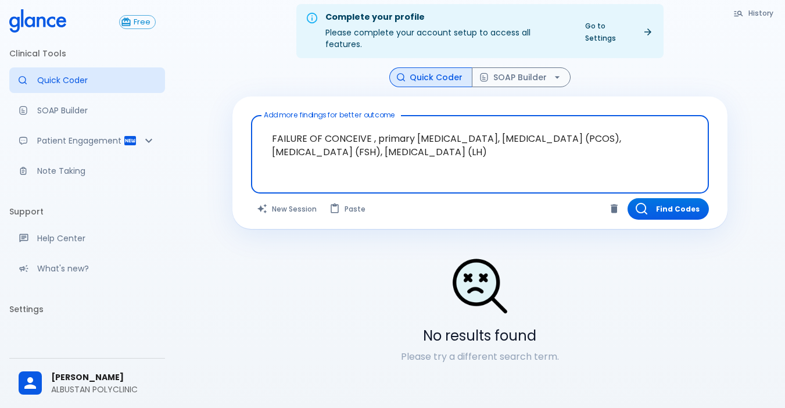
scroll to position [0, 0]
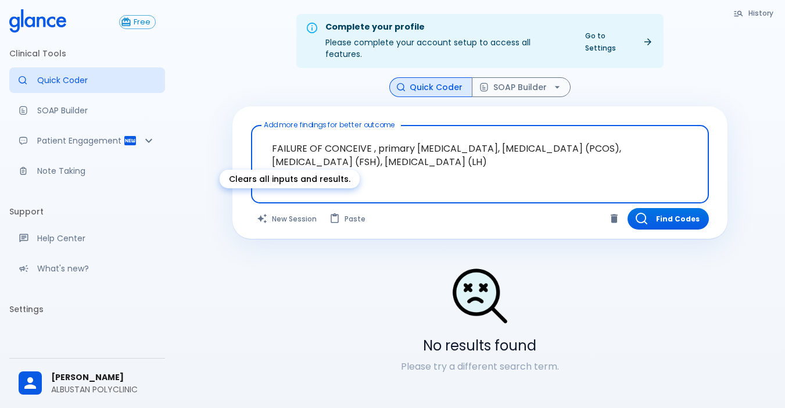
click at [294, 209] on button "New Session" at bounding box center [287, 219] width 73 height 22
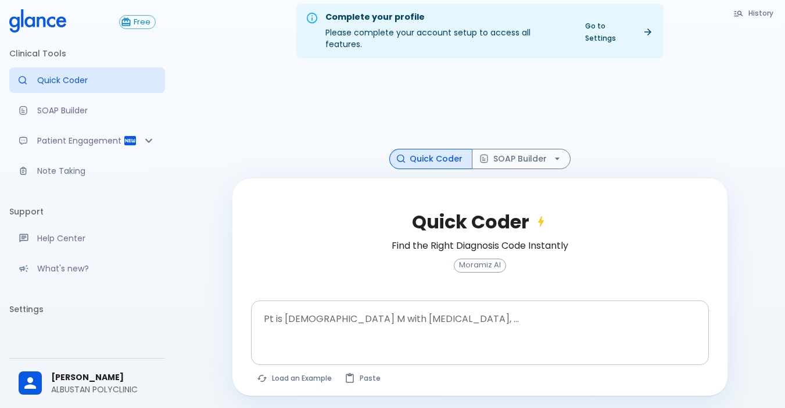
scroll to position [28, 0]
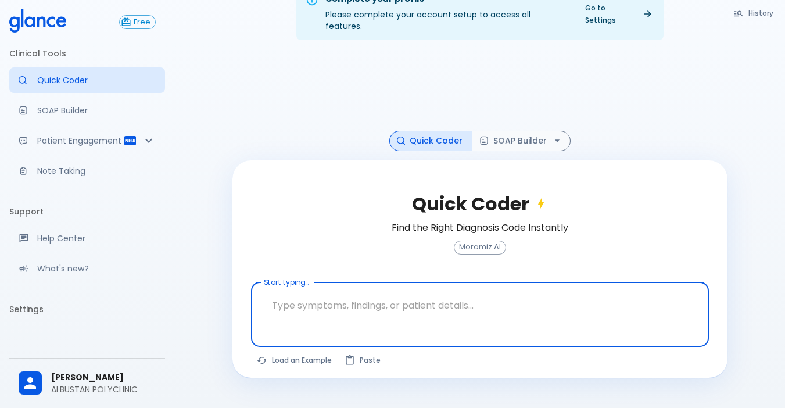
click at [303, 287] on textarea at bounding box center [480, 305] width 442 height 37
paste textarea "Chief Complaint: Weight loss, palpitations, heat intolerance. History of Presen…"
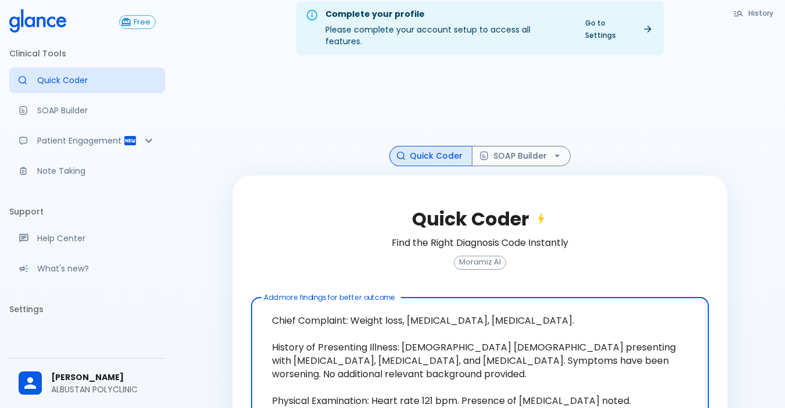
scroll to position [245, 0]
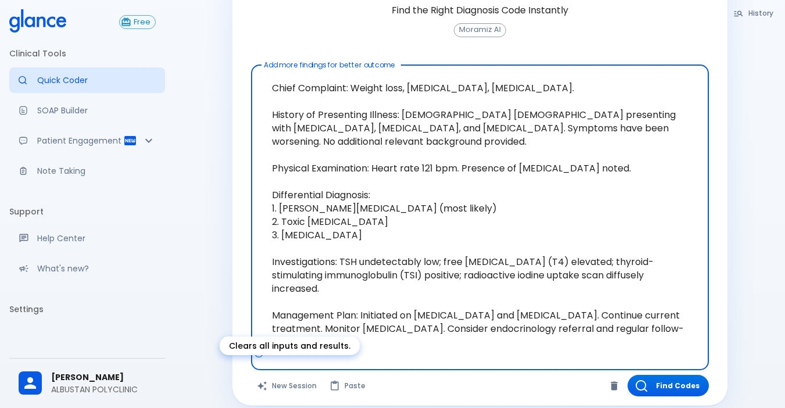
type textarea "Chief Complaint: Weight loss, palpitations, heat intolerance. History of Presen…"
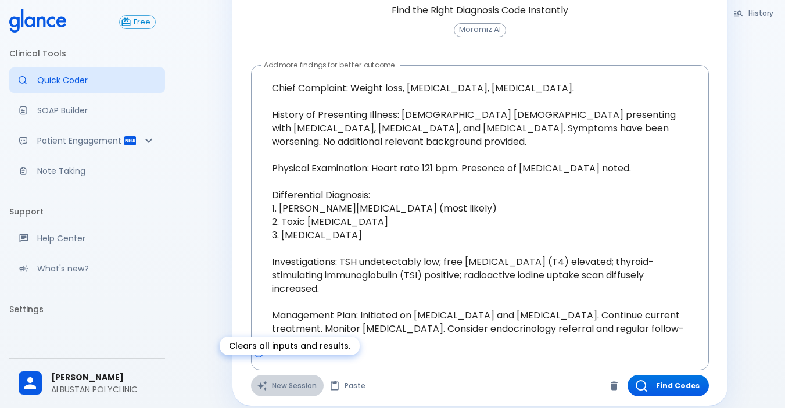
click at [271, 375] on button "New Session" at bounding box center [287, 386] width 73 height 22
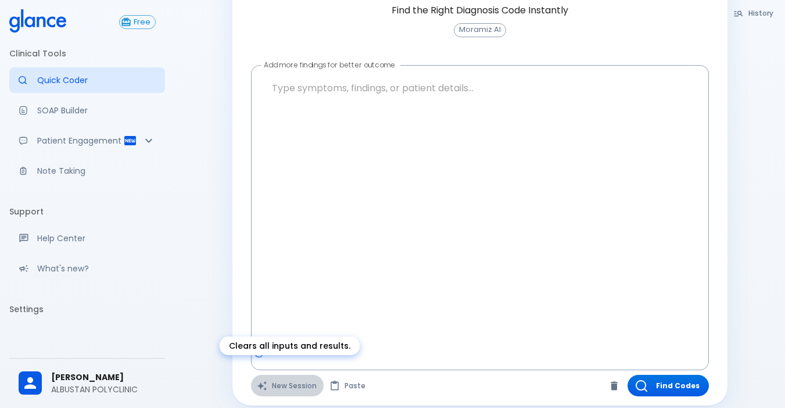
scroll to position [28, 0]
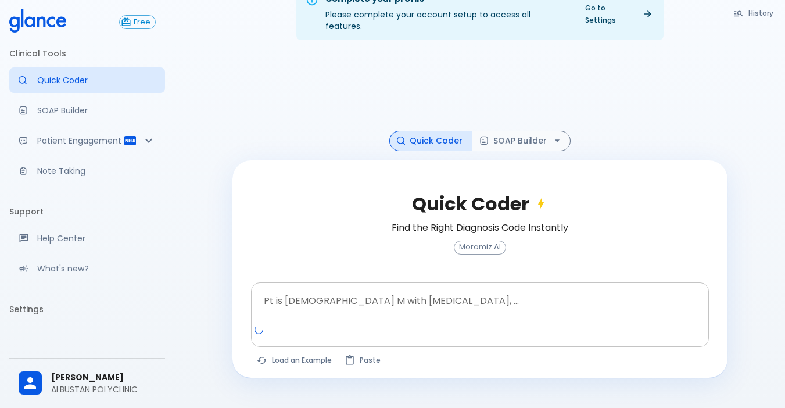
click at [297, 294] on textarea at bounding box center [480, 305] width 442 height 37
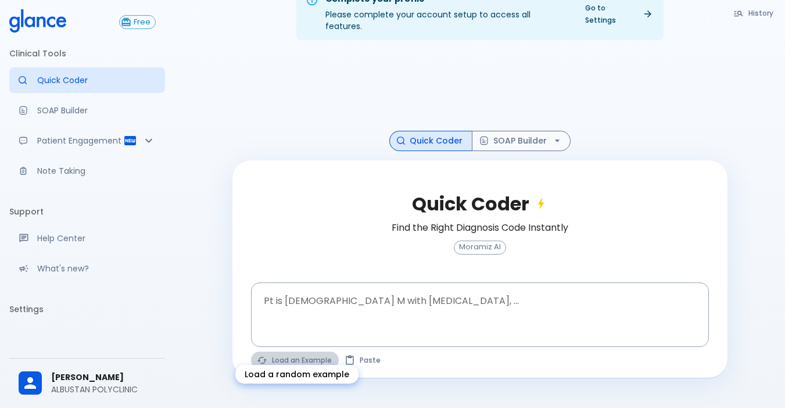
click at [328, 352] on button "Load an Example" at bounding box center [295, 360] width 88 height 17
type textarea "45F with DM2, right foot ulcer, fever, WBC 14K, ESR 80, wound purulent, XR neg …"
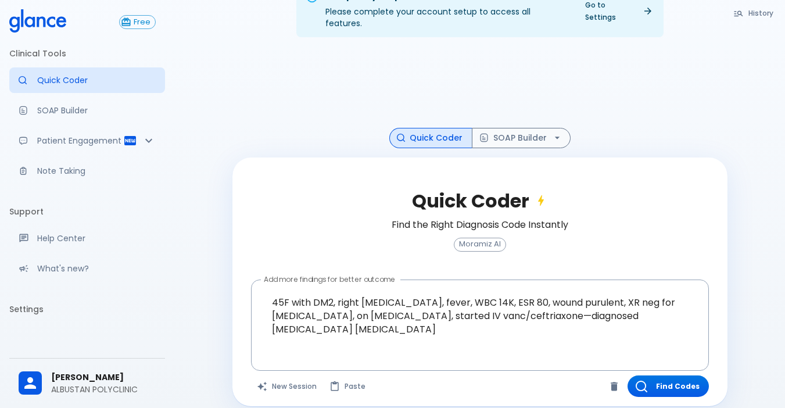
scroll to position [31, 0]
click at [664, 384] on button "Find Codes" at bounding box center [668, 386] width 81 height 22
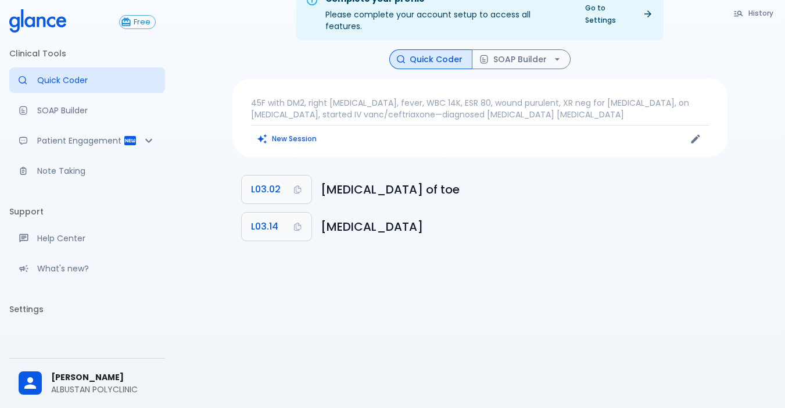
scroll to position [28, 0]
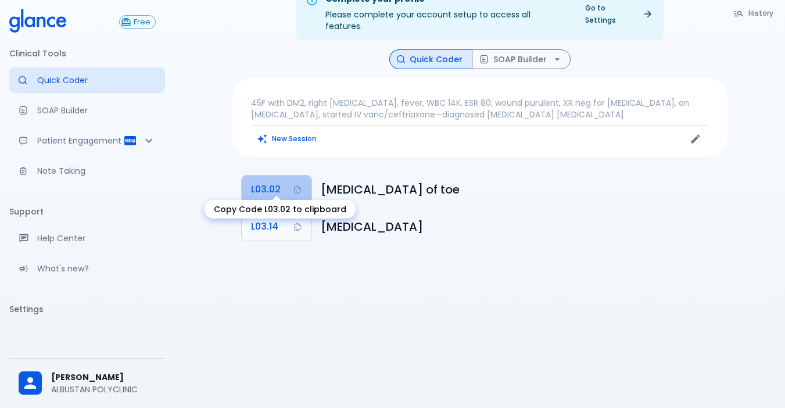
click at [282, 177] on button "L03.02" at bounding box center [277, 190] width 70 height 28
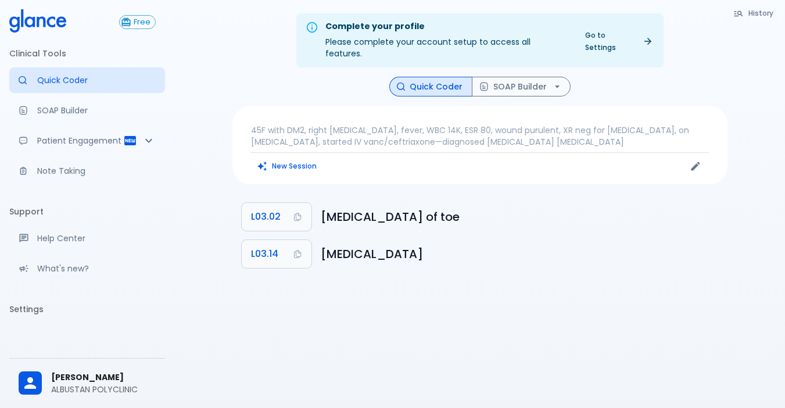
scroll to position [0, 0]
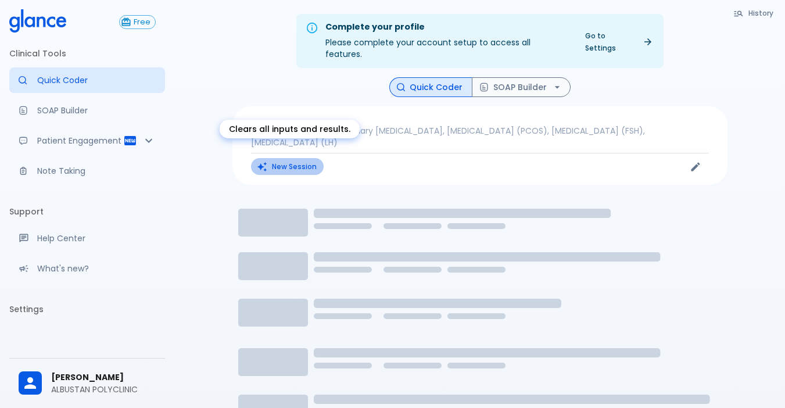
click at [301, 158] on button "New Session" at bounding box center [287, 166] width 73 height 17
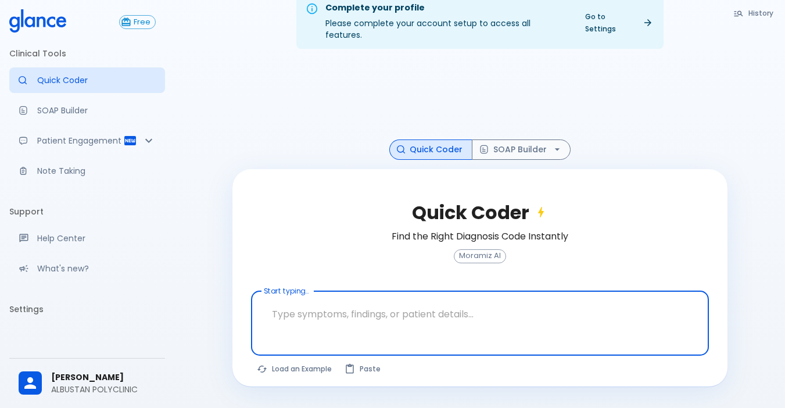
scroll to position [28, 0]
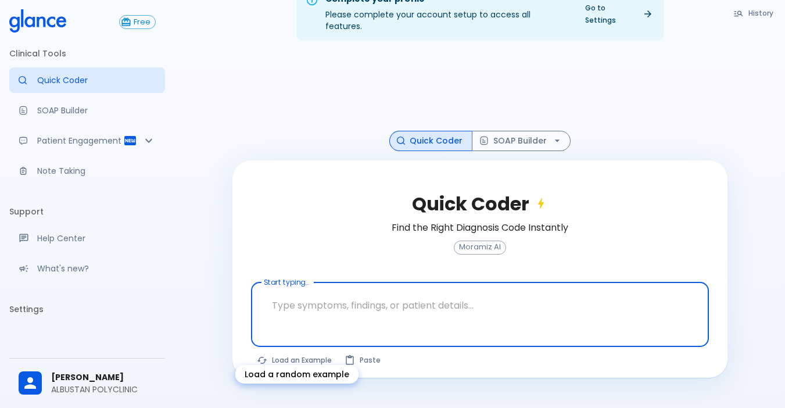
click at [284, 352] on button "Load an Example" at bounding box center [295, 360] width 88 height 17
type textarea "62M, HTN, acute tearing [MEDICAL_DATA] to back, BP 170/95, asymmetric pulses, C…"
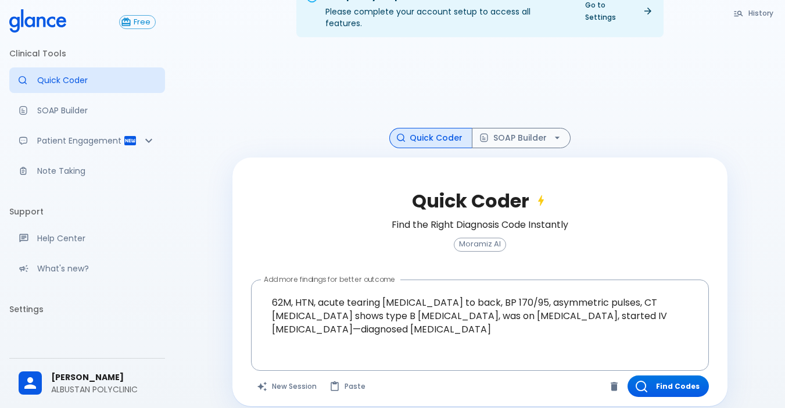
scroll to position [31, 0]
click at [600, 381] on button "Find Codes" at bounding box center [668, 386] width 81 height 22
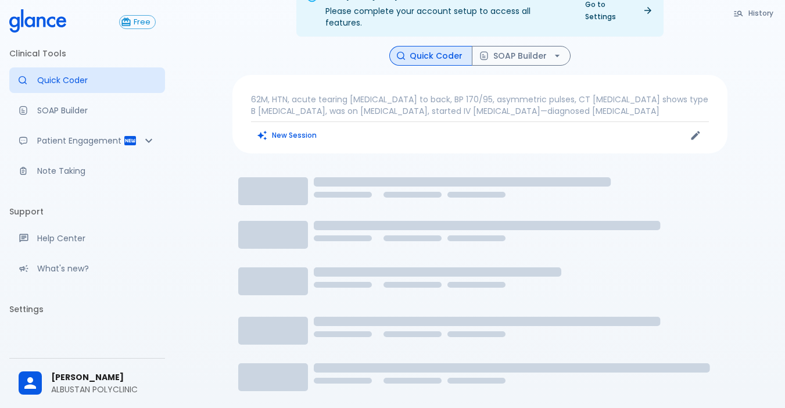
scroll to position [28, 0]
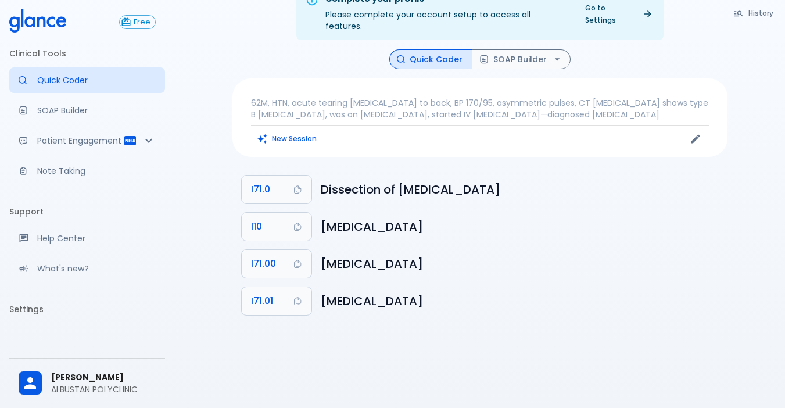
click at [264, 134] on icon "Clears all inputs and results." at bounding box center [262, 139] width 10 height 10
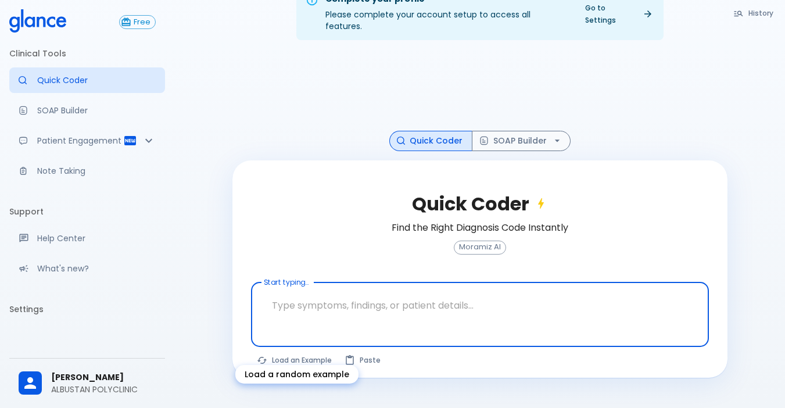
click at [296, 352] on button "Load an Example" at bounding box center [295, 360] width 88 height 17
type textarea "30F, weight loss, [MEDICAL_DATA], [MEDICAL_DATA], HR 121, [MEDICAL_DATA], TSH u…"
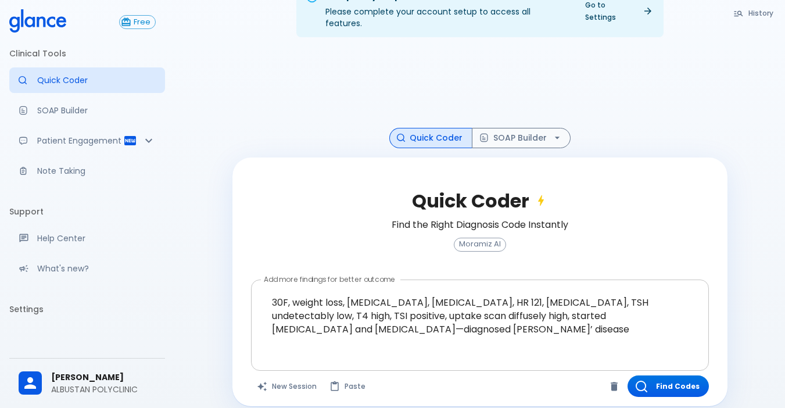
scroll to position [31, 0]
click at [600, 378] on button "Find Codes" at bounding box center [668, 386] width 81 height 22
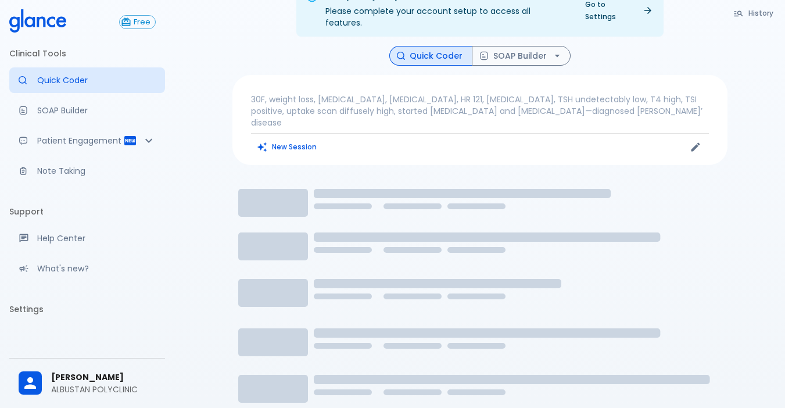
scroll to position [28, 0]
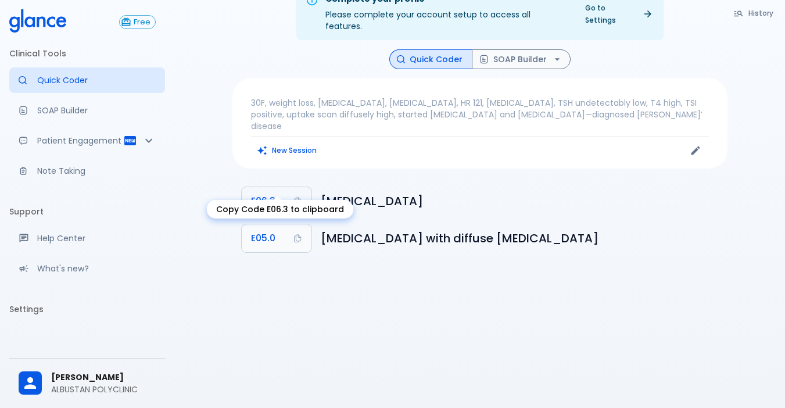
click at [257, 189] on button "E06.3" at bounding box center [277, 201] width 70 height 28
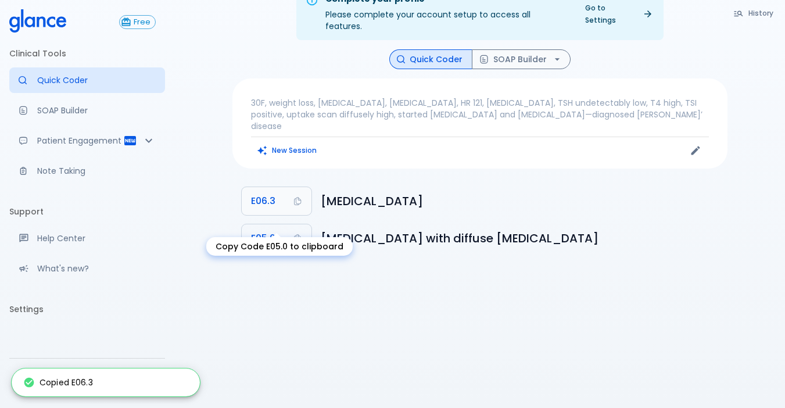
click at [256, 230] on span "E05.0" at bounding box center [263, 238] width 24 height 16
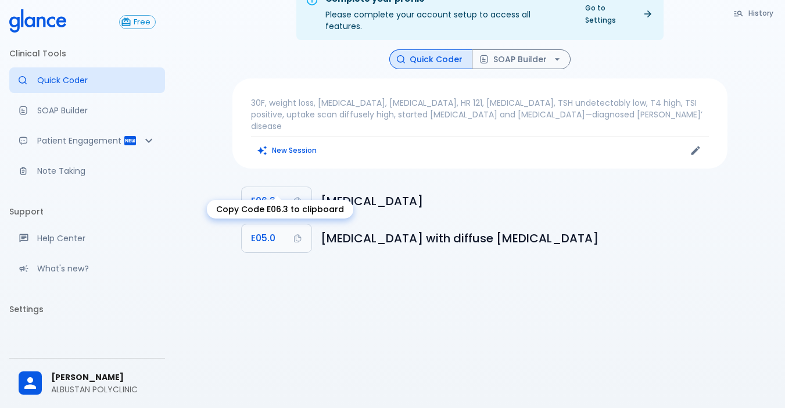
click at [289, 187] on button "E06.3" at bounding box center [277, 201] width 70 height 28
click at [268, 193] on span "E06.3" at bounding box center [263, 201] width 24 height 16
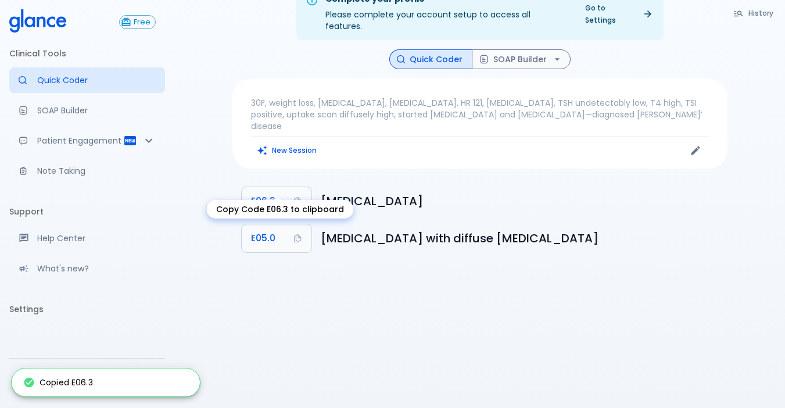
click at [233, 213] on body "↧ pull to refresh ↧ Free Clinical Tools Quick Coder SOAP Builder Patient Engage…" at bounding box center [392, 190] width 785 height 436
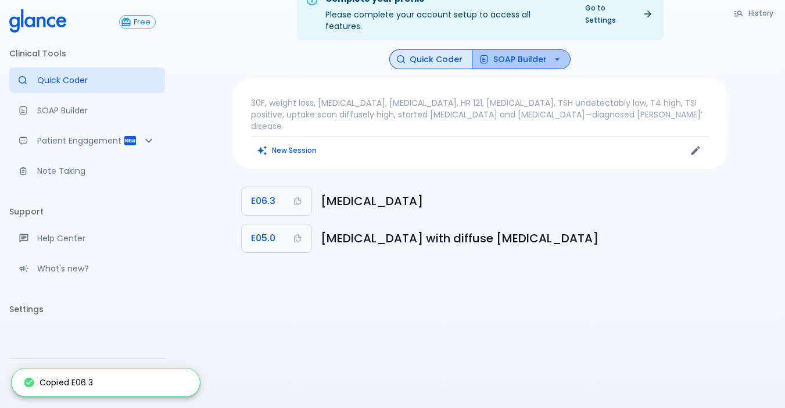
click at [543, 49] on button "SOAP Builder" at bounding box center [521, 59] width 99 height 20
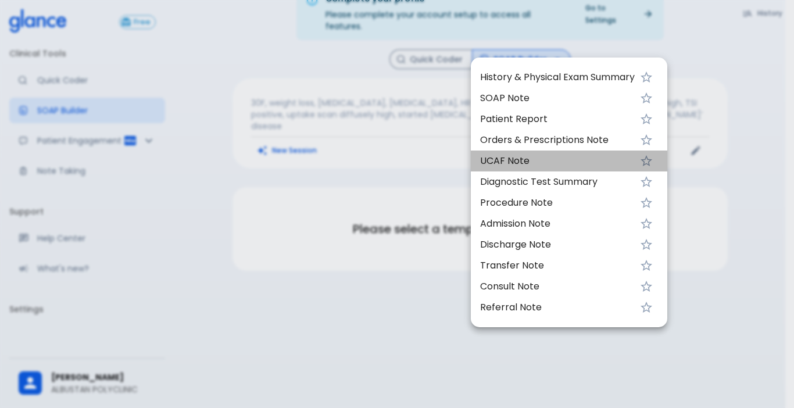
click at [487, 167] on span "UCAF Note" at bounding box center [557, 161] width 155 height 14
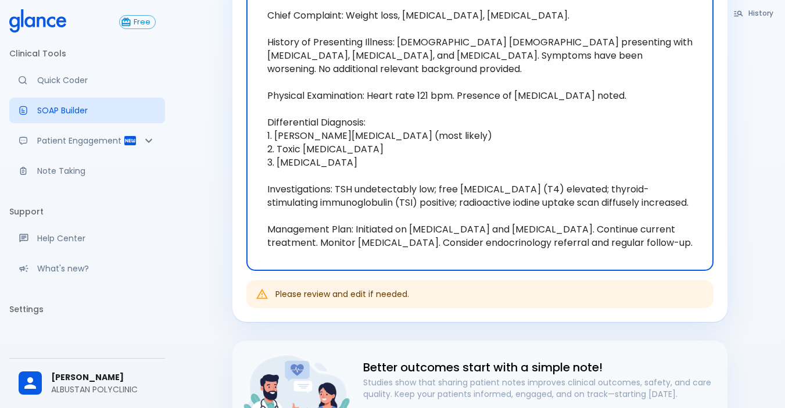
scroll to position [202, 0]
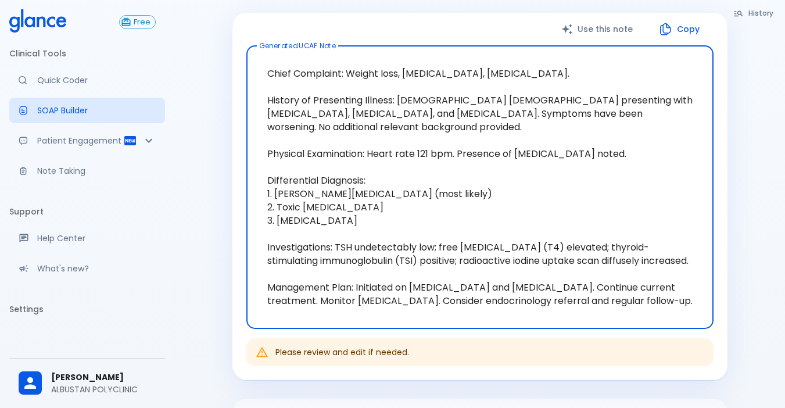
drag, startPoint x: 582, startPoint y: 288, endPoint x: 604, endPoint y: 283, distance: 22.8
click at [574, 252] on textarea "Chief Complaint: Weight loss, [MEDICAL_DATA], [MEDICAL_DATA]. History of Presen…" at bounding box center [480, 187] width 451 height 264
click at [600, 292] on div "Chief Complaint: Weight loss, [MEDICAL_DATA], [MEDICAL_DATA]. History of Presen…" at bounding box center [479, 187] width 467 height 283
drag, startPoint x: 653, startPoint y: 288, endPoint x: 260, endPoint y: 42, distance: 464.0
click at [260, 55] on textarea "Chief Complaint: Weight loss, [MEDICAL_DATA], [MEDICAL_DATA]. History of Presen…" at bounding box center [480, 187] width 451 height 264
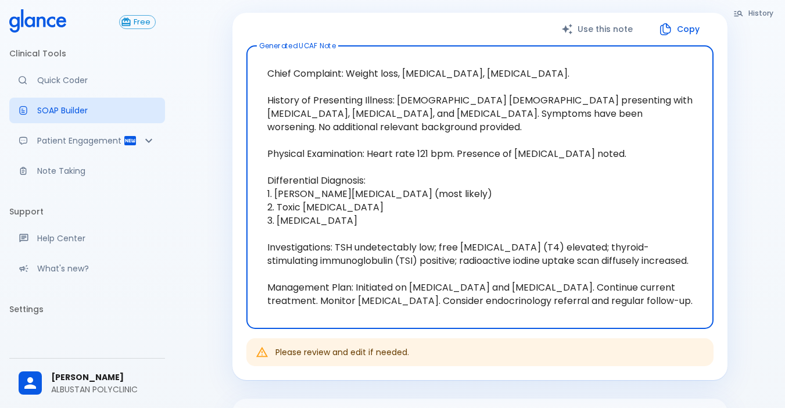
click at [438, 190] on textarea "Chief Complaint: Weight loss, palpitations, heat intolerance. History of Presen…" at bounding box center [480, 187] width 451 height 264
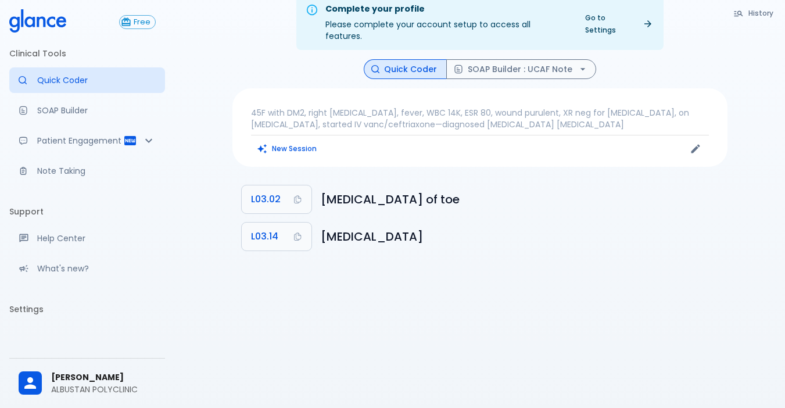
scroll to position [28, 0]
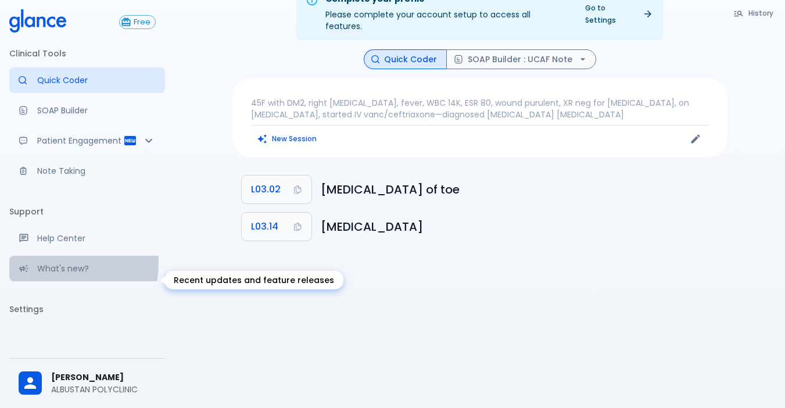
click at [58, 274] on p "What's new?" at bounding box center [96, 269] width 119 height 12
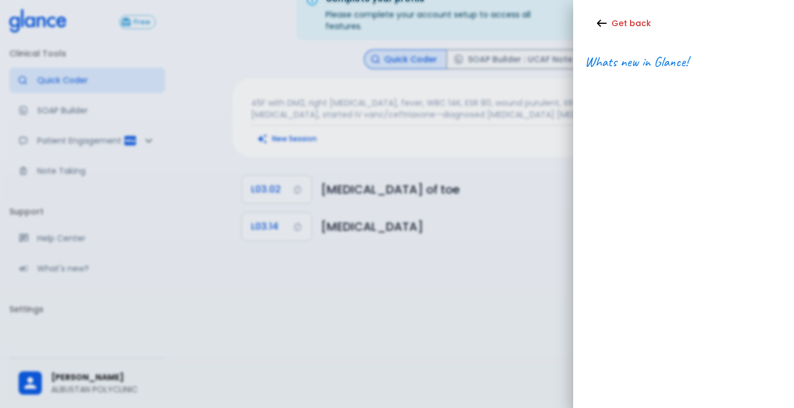
click at [545, 183] on div at bounding box center [397, 204] width 794 height 408
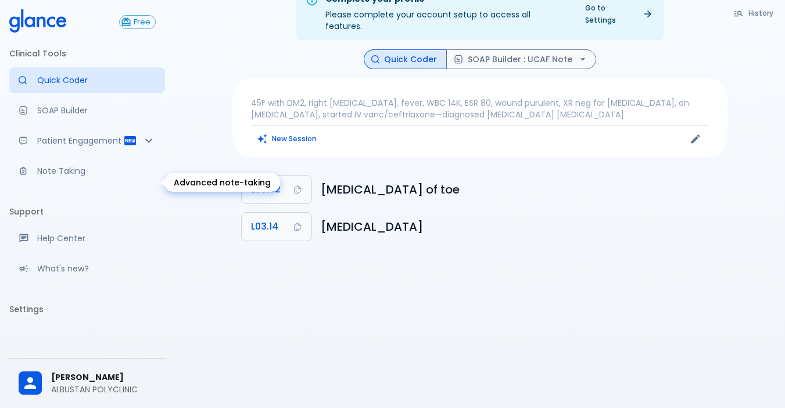
click at [63, 177] on p "Note Taking" at bounding box center [96, 171] width 119 height 12
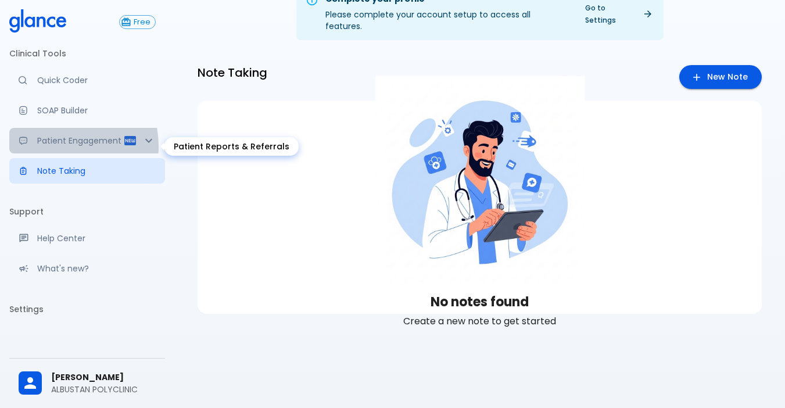
drag, startPoint x: 54, startPoint y: 146, endPoint x: 47, endPoint y: 152, distance: 9.2
click at [50, 146] on p "Patient Engagement" at bounding box center [80, 141] width 86 height 12
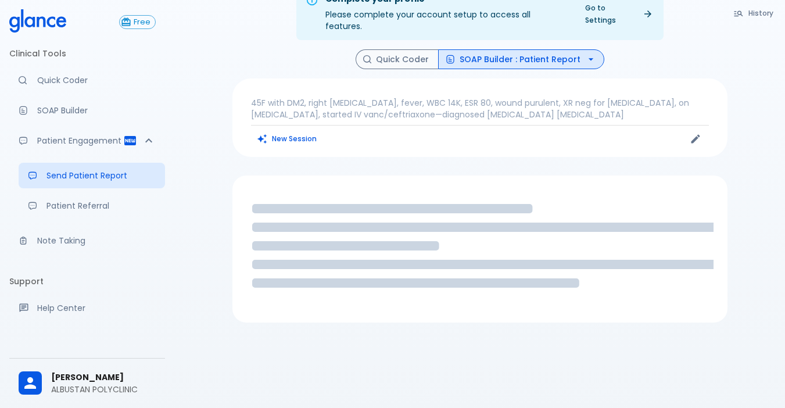
click at [74, 85] on p "Quick Coder" at bounding box center [96, 80] width 119 height 12
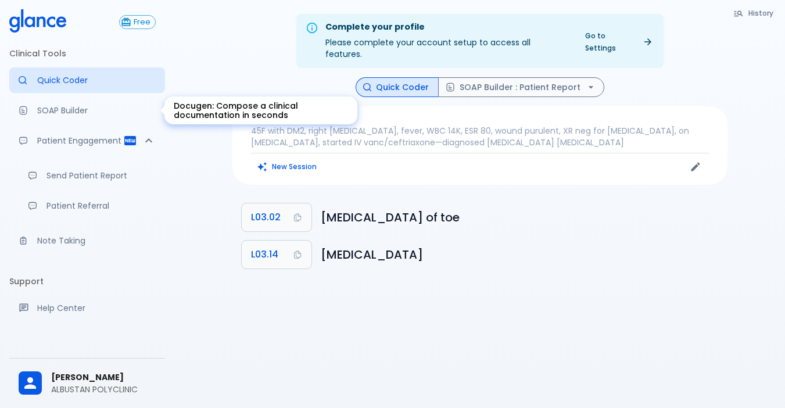
click at [84, 108] on p "SOAP Builder" at bounding box center [96, 111] width 119 height 12
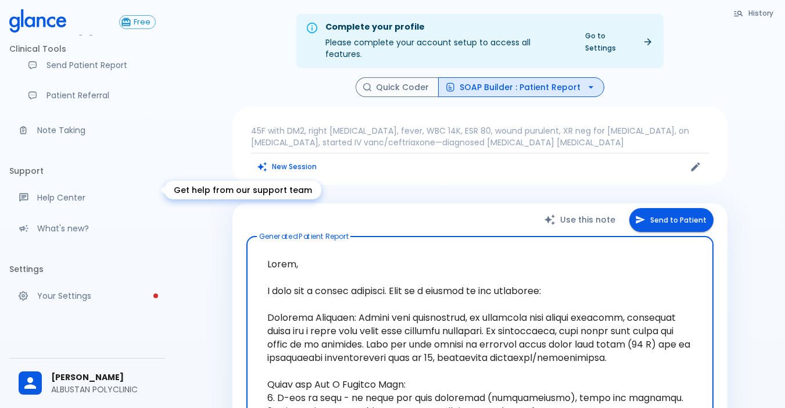
scroll to position [131, 0]
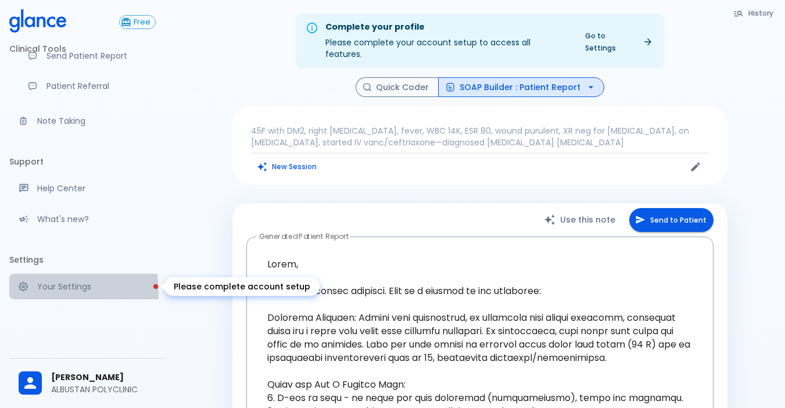
click at [25, 293] on link "Your Settings" at bounding box center [87, 287] width 156 height 26
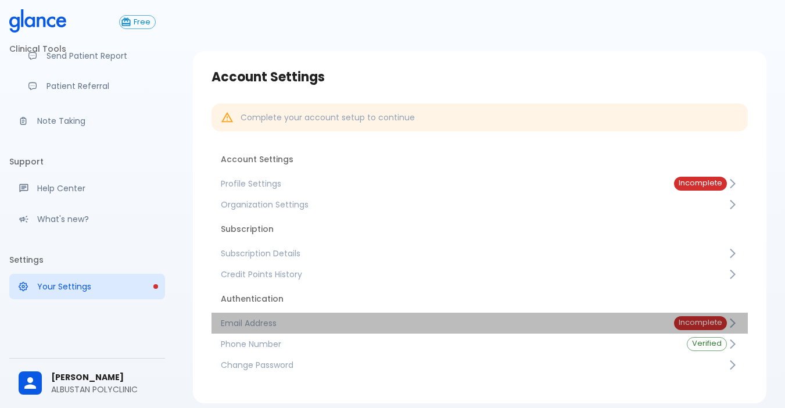
click at [270, 320] on span "Email Address" at bounding box center [438, 323] width 435 height 12
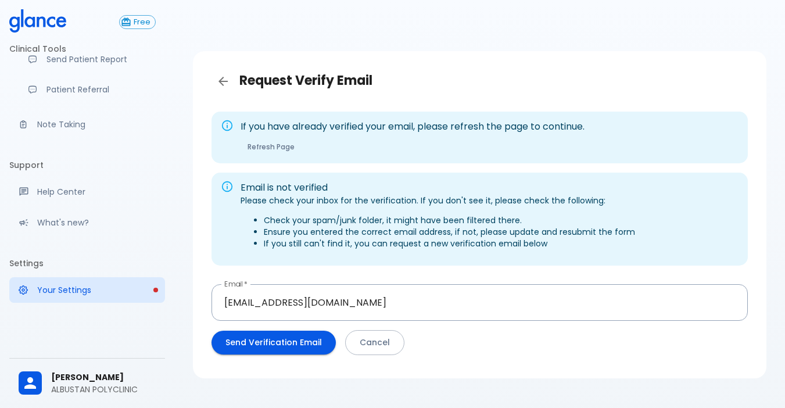
scroll to position [131, 0]
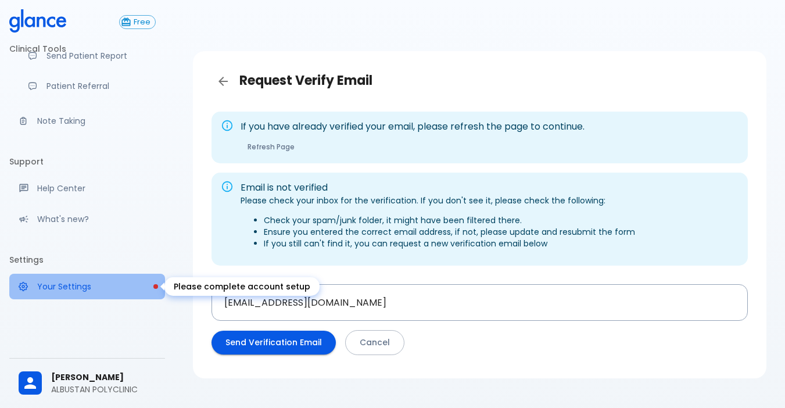
click at [135, 291] on p "Your Settings" at bounding box center [96, 287] width 119 height 12
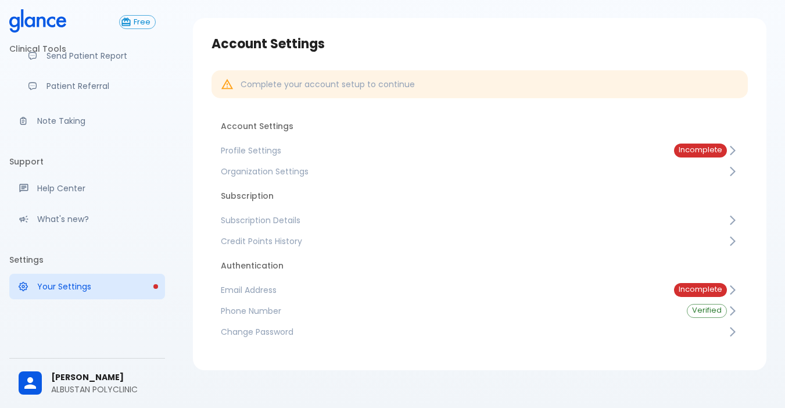
scroll to position [47, 0]
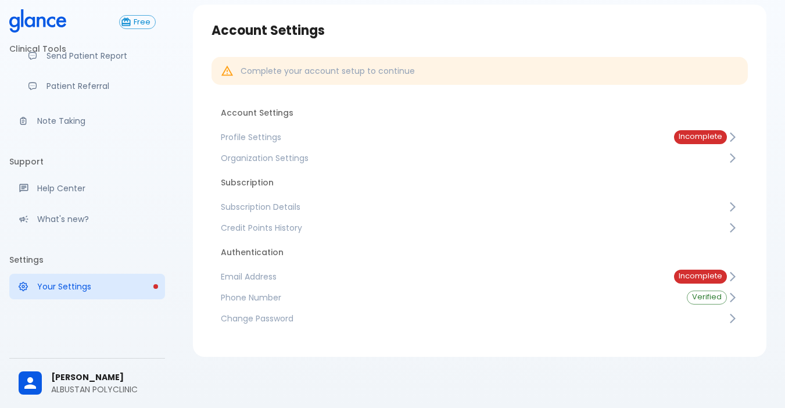
click at [281, 296] on span "Phone Number" at bounding box center [445, 298] width 448 height 12
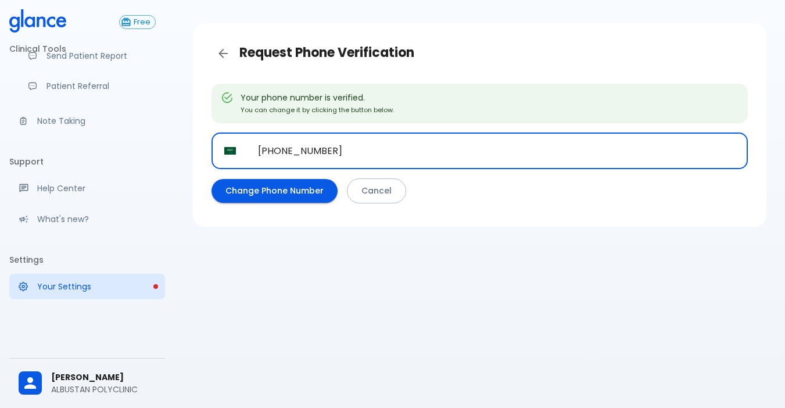
click at [362, 157] on input "+966 050 278 1675" at bounding box center [496, 151] width 503 height 37
type input "+"
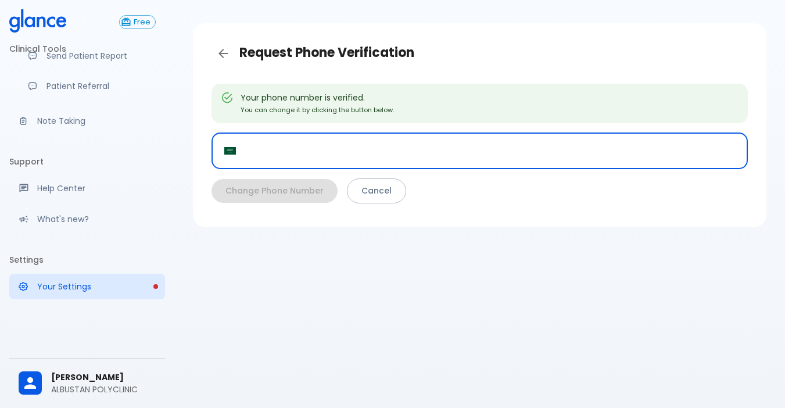
click at [362, 157] on input "tel" at bounding box center [496, 151] width 503 height 37
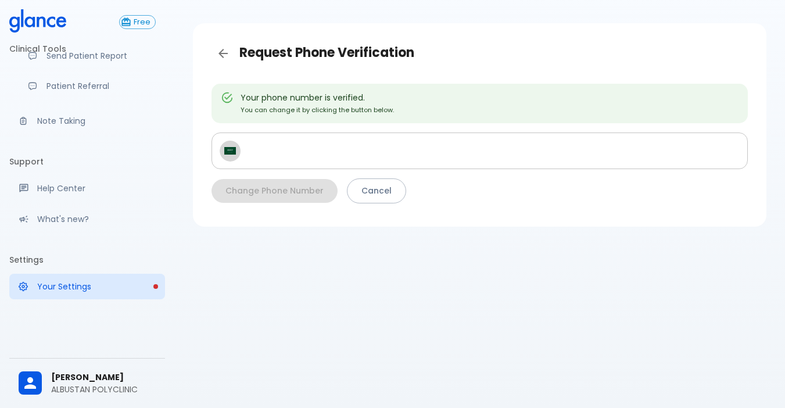
click at [225, 155] on img "Select country" at bounding box center [230, 151] width 12 height 8
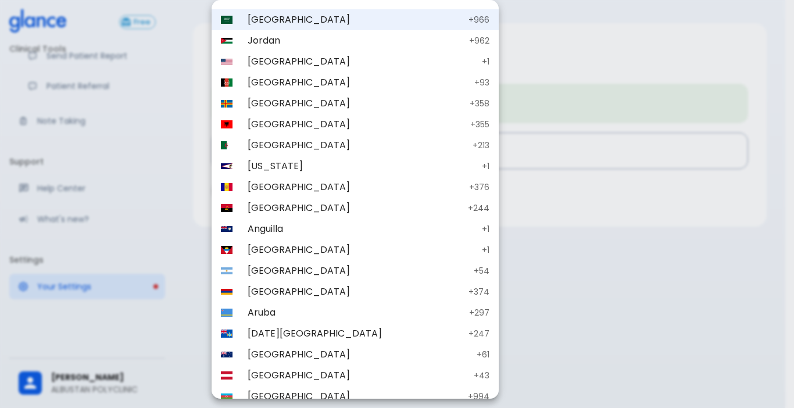
click at [447, 206] on div at bounding box center [397, 204] width 794 height 408
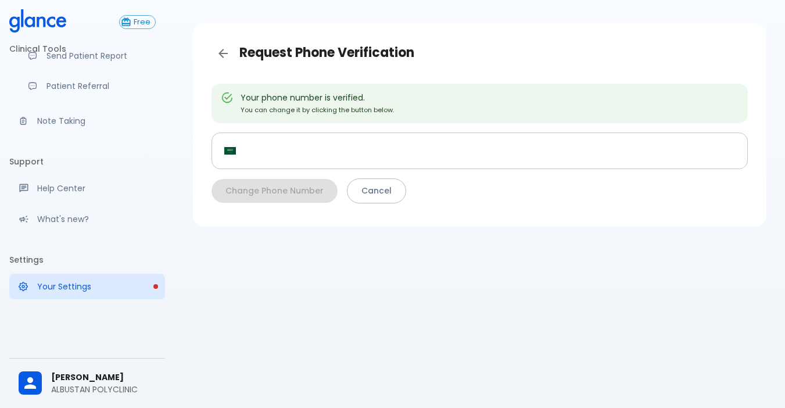
click at [328, 155] on input "tel" at bounding box center [496, 151] width 503 height 37
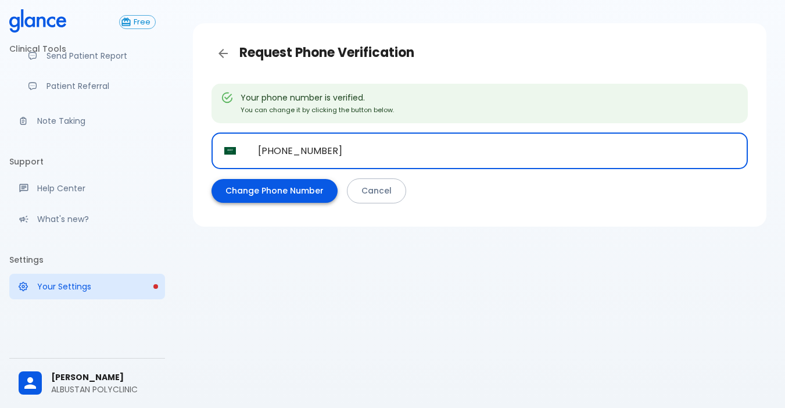
click at [270, 191] on button "Change Phone Number" at bounding box center [275, 191] width 126 height 24
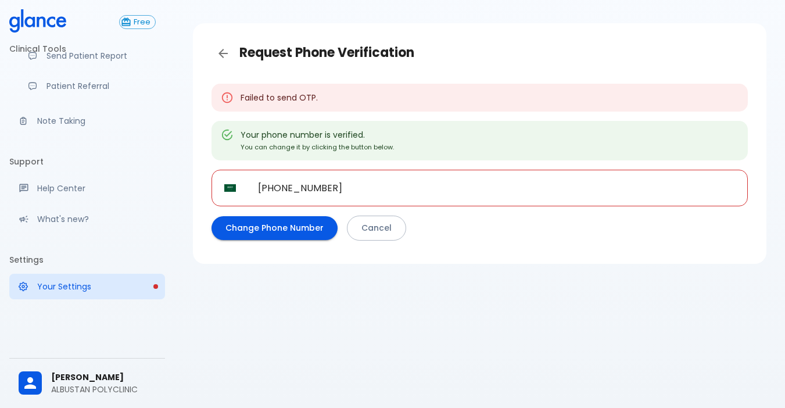
click at [335, 194] on input "+0502154850" at bounding box center [496, 188] width 503 height 37
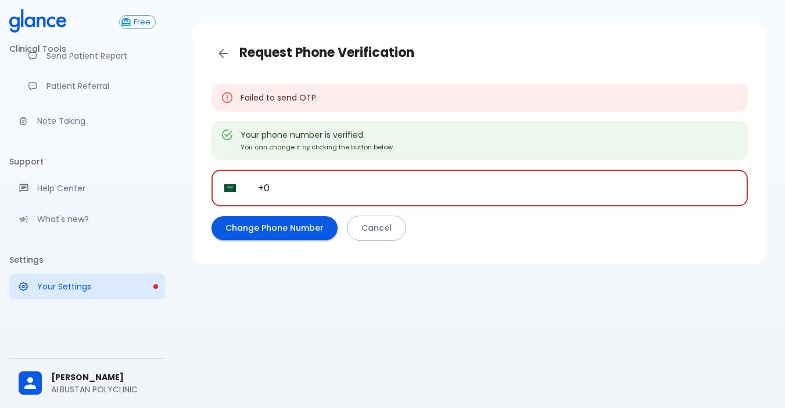
type input "+"
click at [270, 227] on button "Change Phone Number" at bounding box center [275, 228] width 126 height 24
click at [329, 184] on input "+504 152635" at bounding box center [496, 188] width 503 height 37
type input "+"
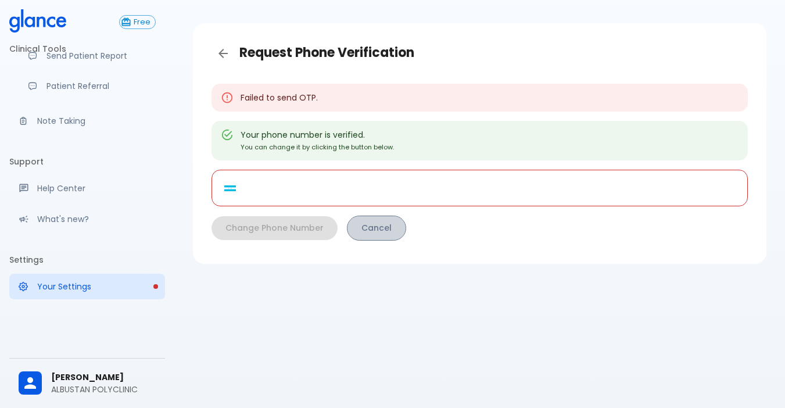
click at [362, 223] on link "Cancel" at bounding box center [376, 228] width 59 height 25
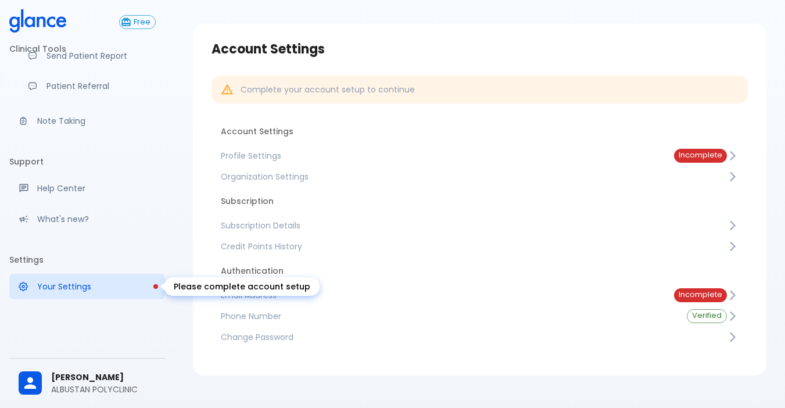
click at [111, 294] on link "Your Settings" at bounding box center [87, 287] width 156 height 26
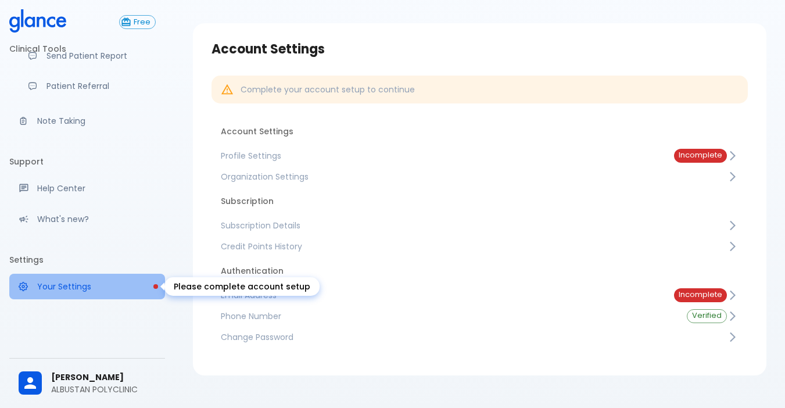
click at [94, 293] on link "Your Settings" at bounding box center [87, 287] width 156 height 26
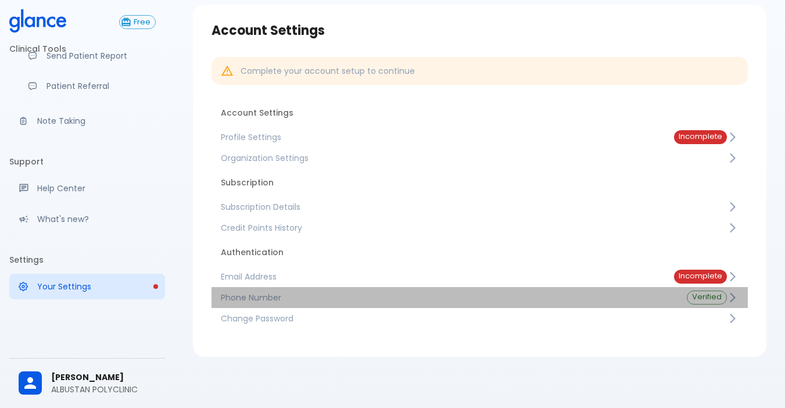
click at [276, 299] on span "Phone Number" at bounding box center [445, 298] width 448 height 12
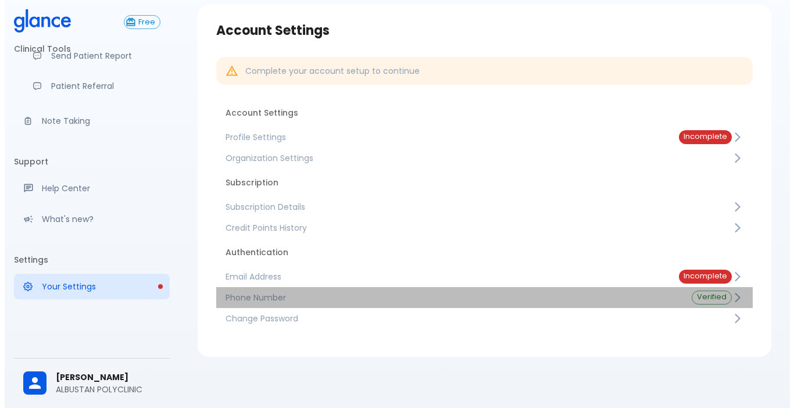
scroll to position [28, 0]
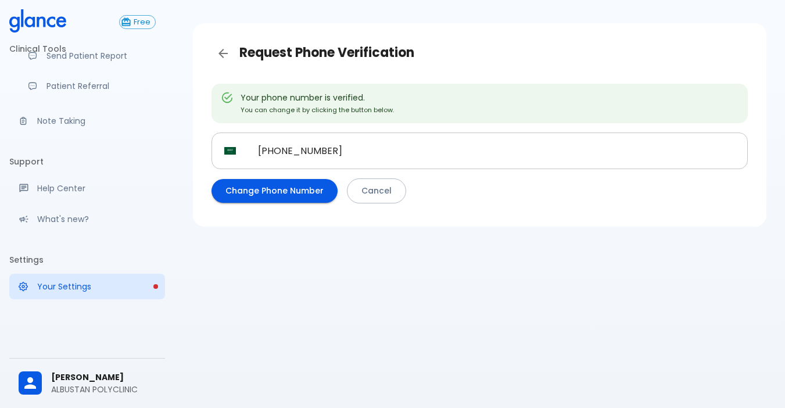
click at [374, 155] on input "+966 050 278 1675" at bounding box center [496, 151] width 503 height 37
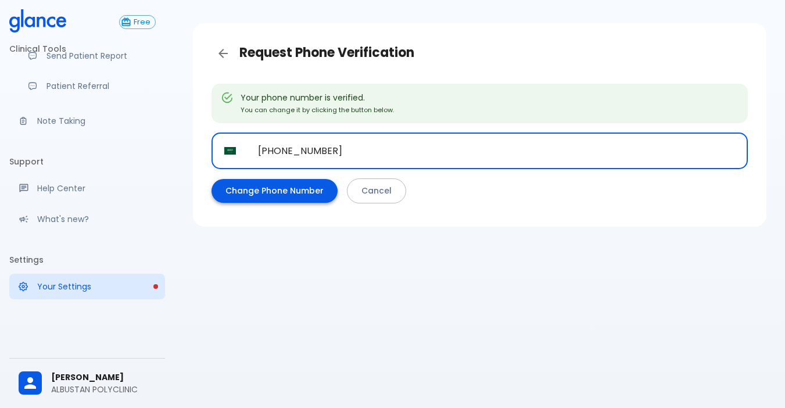
type input "+966 050 157 8965"
click at [308, 188] on button "Change Phone Number" at bounding box center [275, 191] width 126 height 24
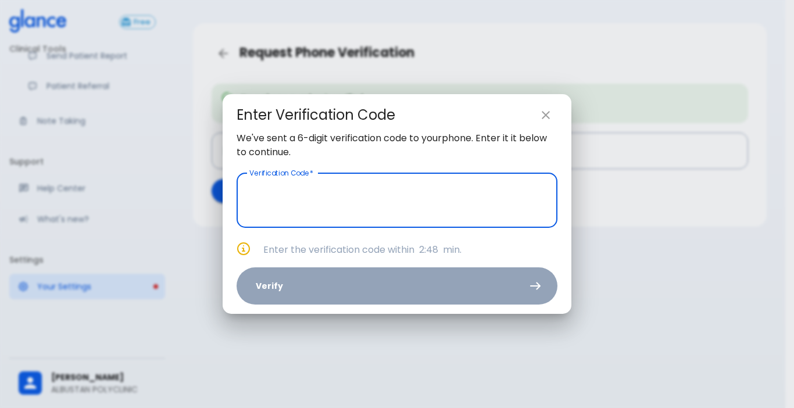
drag, startPoint x: 557, startPoint y: 117, endPoint x: 545, endPoint y: 119, distance: 11.8
click at [552, 118] on button "close" at bounding box center [545, 114] width 23 height 23
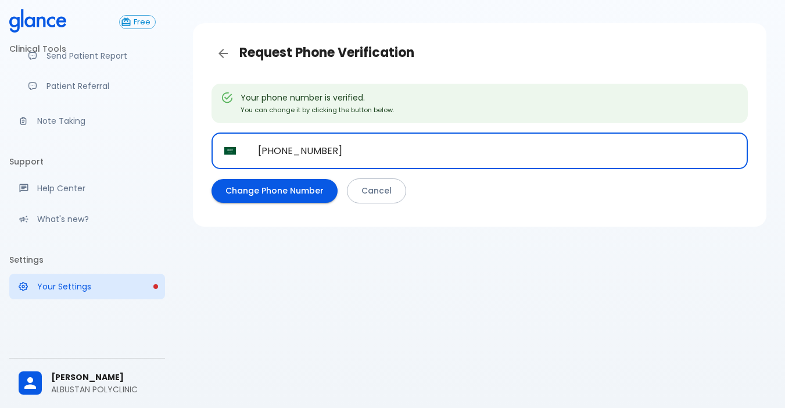
click at [352, 150] on input "+966 050 157 8965" at bounding box center [496, 151] width 503 height 37
type input "+"
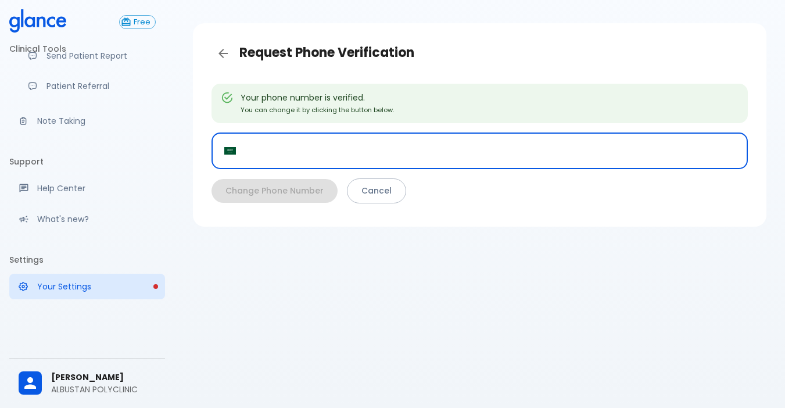
click at [228, 150] on img "Select country" at bounding box center [230, 151] width 12 height 8
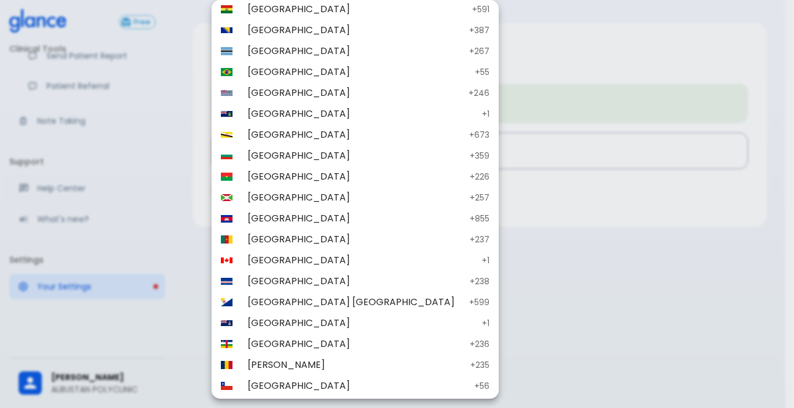
scroll to position [465, 0]
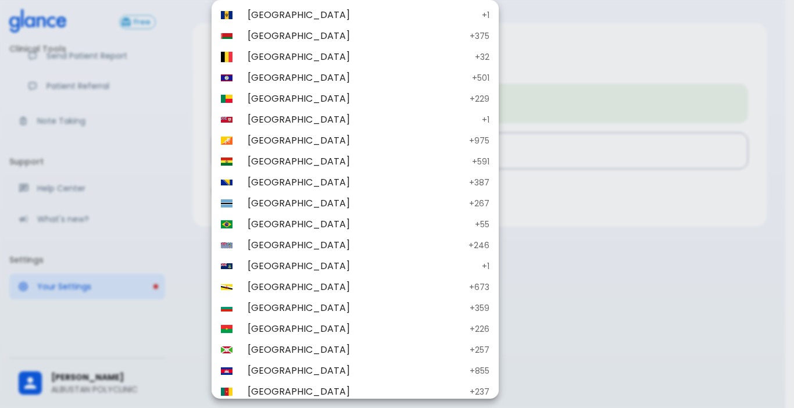
click at [523, 263] on div at bounding box center [397, 204] width 794 height 408
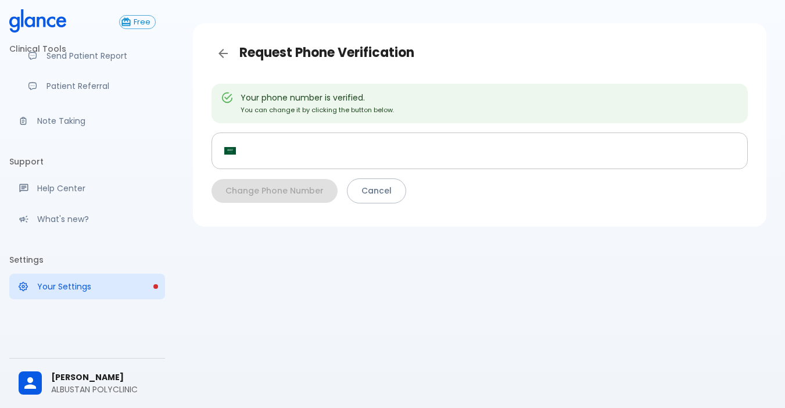
click at [253, 146] on input "tel" at bounding box center [496, 151] width 503 height 37
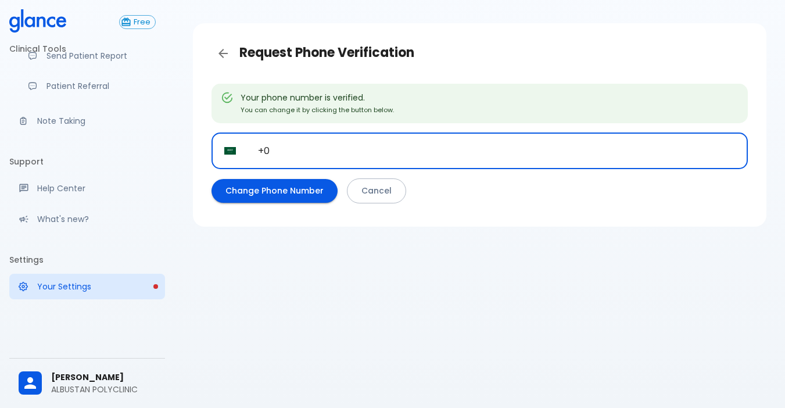
type input "+"
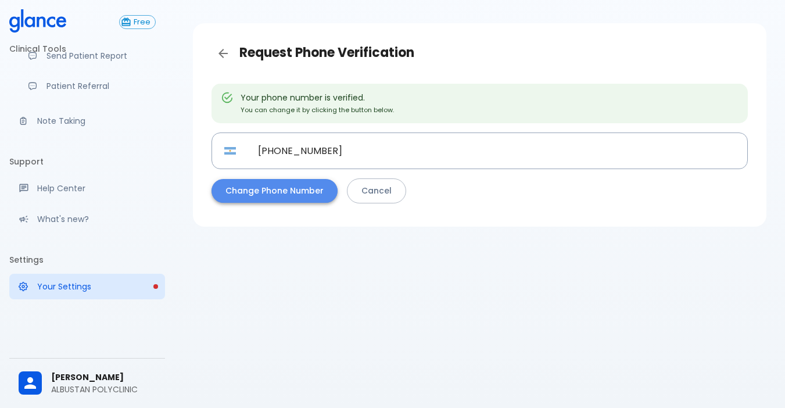
click at [280, 183] on button "Change Phone Number" at bounding box center [275, 191] width 126 height 24
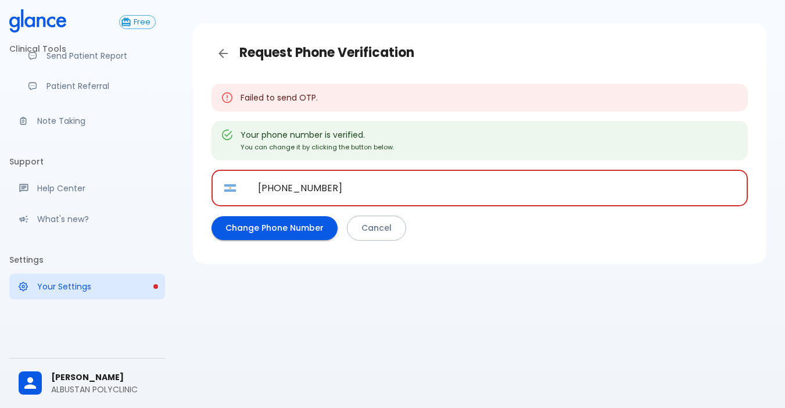
click at [384, 176] on input "+54 9 850 880" at bounding box center [496, 188] width 503 height 37
type input "+"
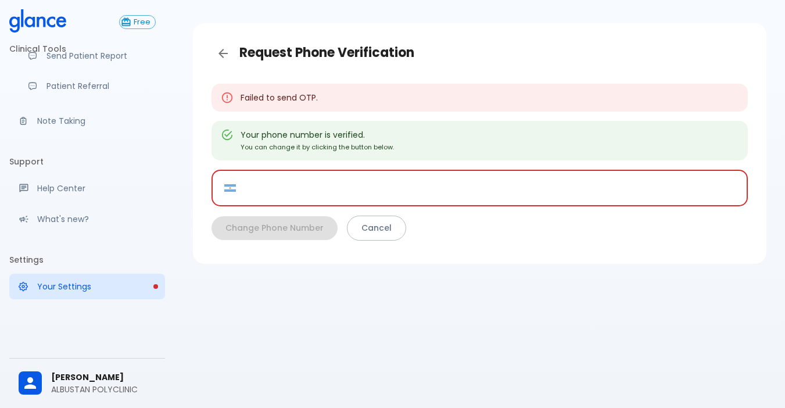
click at [241, 189] on div "​ AR ​" at bounding box center [480, 188] width 537 height 37
click at [238, 185] on button "AR" at bounding box center [230, 188] width 21 height 21
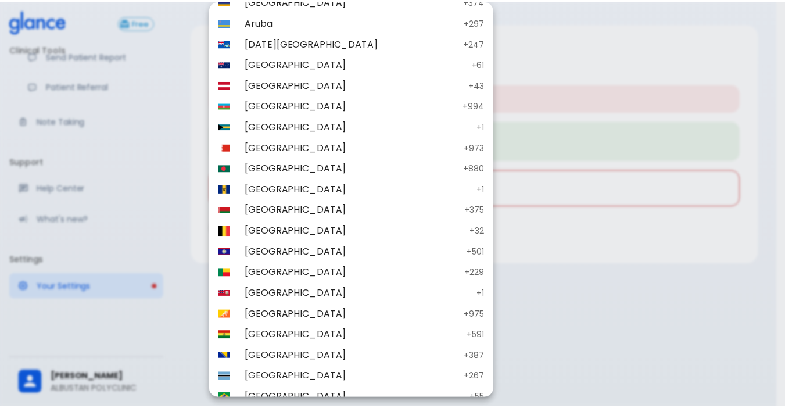
scroll to position [0, 0]
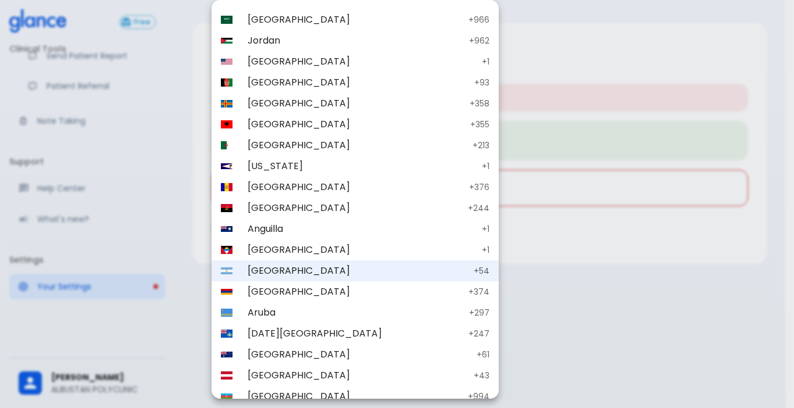
click at [299, 23] on span "Saudi Arabia" at bounding box center [355, 20] width 215 height 14
type input "+966"
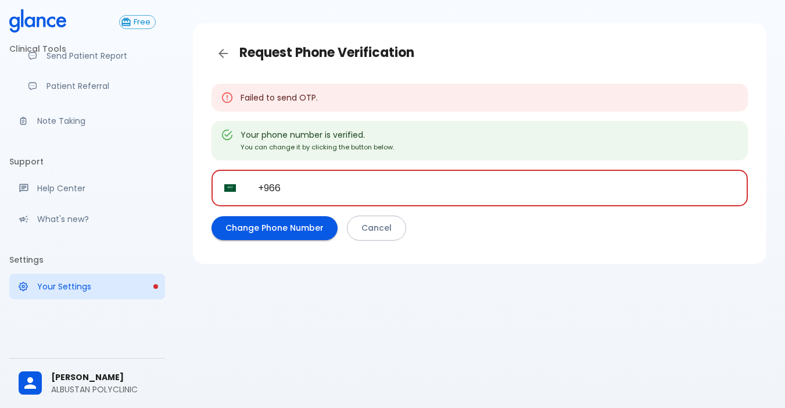
click at [304, 181] on input "+966" at bounding box center [496, 188] width 503 height 37
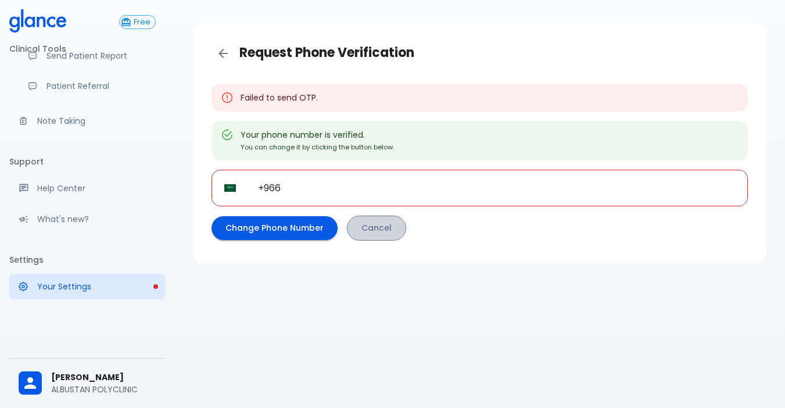
click at [375, 231] on link "Cancel" at bounding box center [376, 228] width 59 height 25
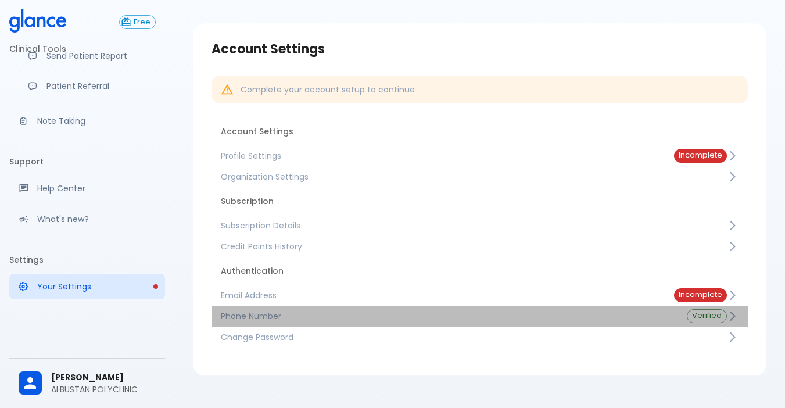
click at [253, 317] on span "Phone Number" at bounding box center [445, 316] width 448 height 12
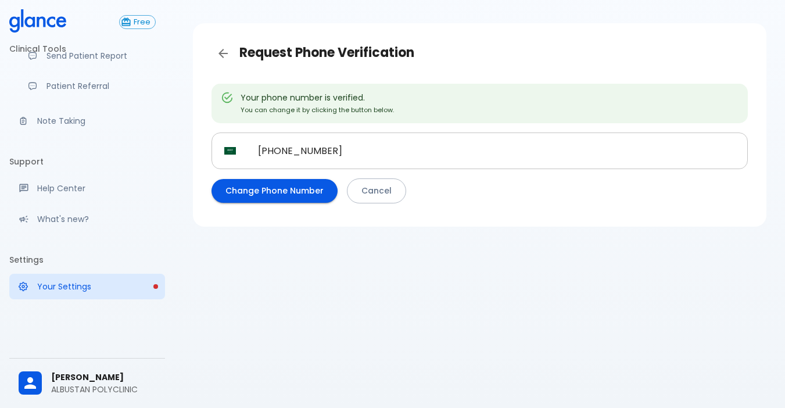
click at [365, 153] on input "+966 050 278 1675" at bounding box center [496, 151] width 503 height 37
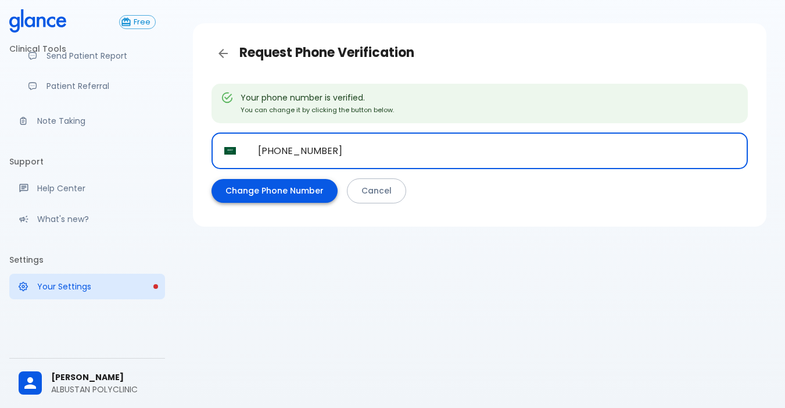
type input "+966 054 985 0880"
click at [282, 184] on button "Change Phone Number" at bounding box center [275, 191] width 126 height 24
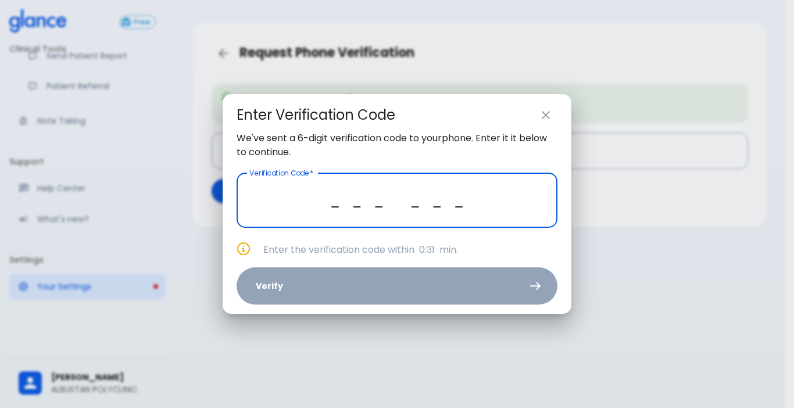
drag, startPoint x: 489, startPoint y: 208, endPoint x: 427, endPoint y: 205, distance: 62.8
click at [469, 211] on input "_ _ _ _ _ _" at bounding box center [397, 200] width 321 height 55
drag, startPoint x: 362, startPoint y: 209, endPoint x: 339, endPoint y: 209, distance: 22.1
click at [358, 213] on input "_ _ _ _ _ _" at bounding box center [397, 200] width 321 height 55
drag, startPoint x: 339, startPoint y: 209, endPoint x: 345, endPoint y: 210, distance: 5.8
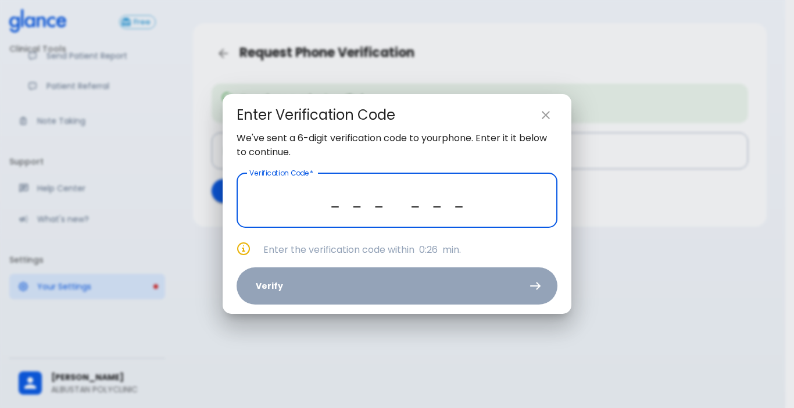
click at [342, 210] on input "_ _ _ _ _ _" at bounding box center [397, 200] width 321 height 55
click at [346, 205] on input "_ _ _ _ _ _" at bounding box center [397, 200] width 321 height 55
click at [356, 206] on input "_ _ _ _ _ _" at bounding box center [397, 200] width 321 height 55
click at [353, 213] on input "_ _ _ _ _ _" at bounding box center [397, 200] width 321 height 55
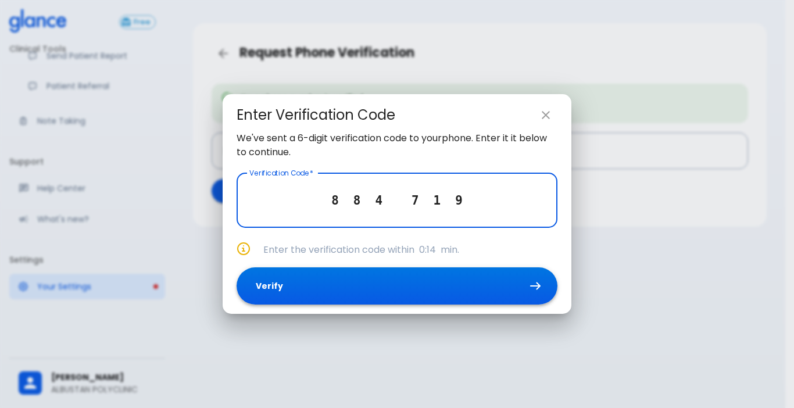
type input "8 8 4 7 1 9"
click at [330, 286] on button "Verify" at bounding box center [397, 286] width 321 height 38
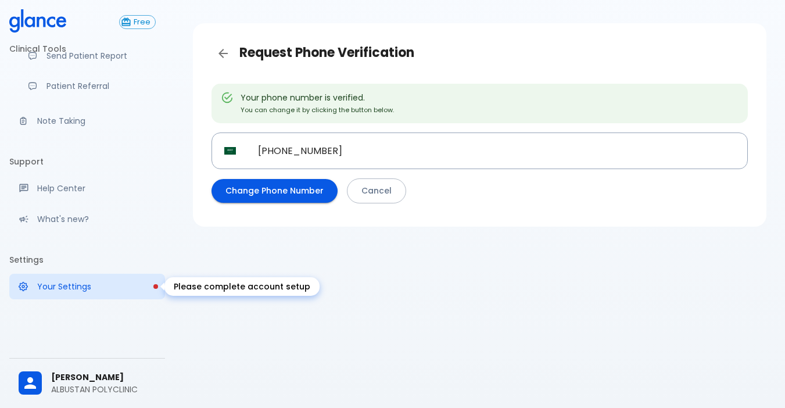
click at [88, 288] on p "Your Settings" at bounding box center [96, 287] width 119 height 12
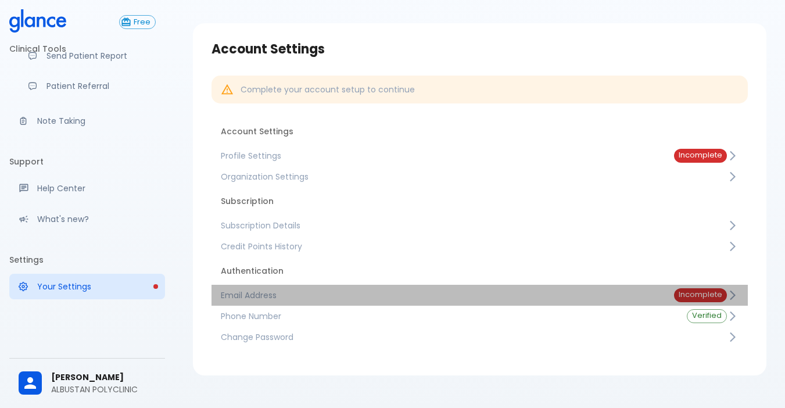
click at [255, 291] on span "Email Address" at bounding box center [438, 295] width 435 height 12
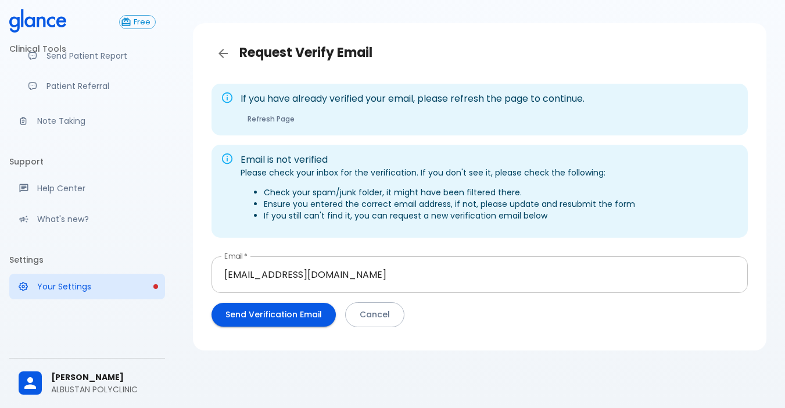
click at [350, 277] on input "shisolkamy@gmail.com" at bounding box center [480, 274] width 537 height 37
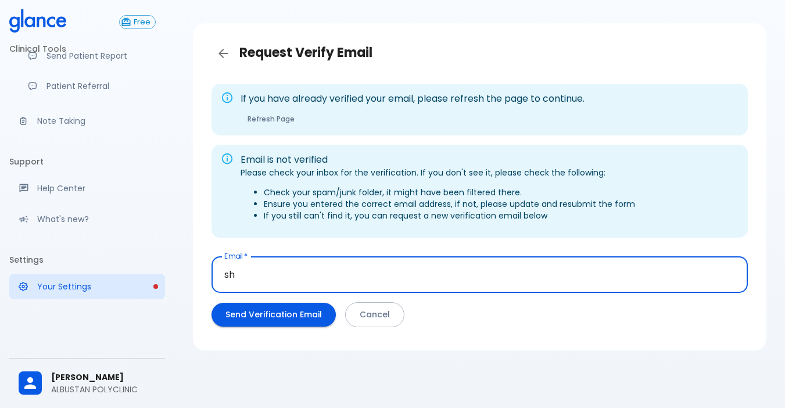
type input "s"
type input "MOODO17@GMAIL.COM"
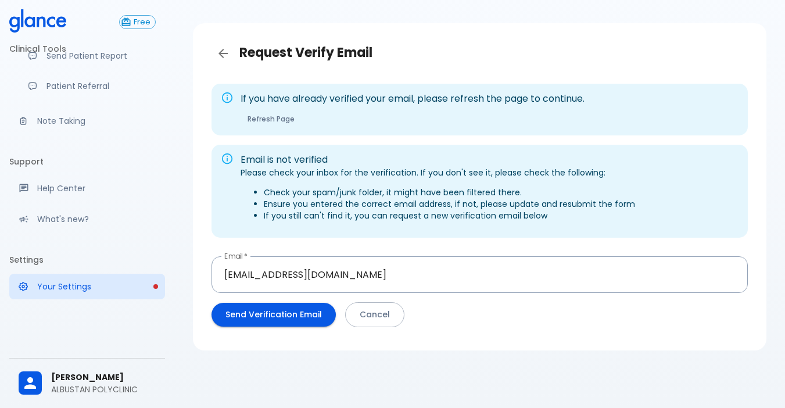
click at [594, 330] on div "If you have already verified your email, please refresh the page to continue. R…" at bounding box center [479, 207] width 555 height 267
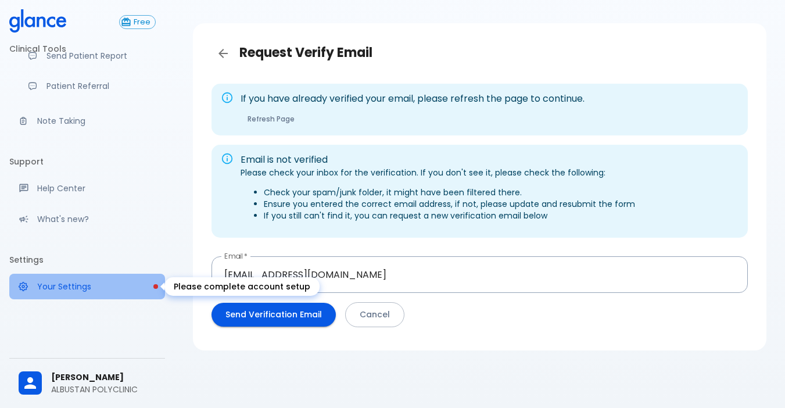
click at [90, 286] on p "Your Settings" at bounding box center [96, 287] width 119 height 12
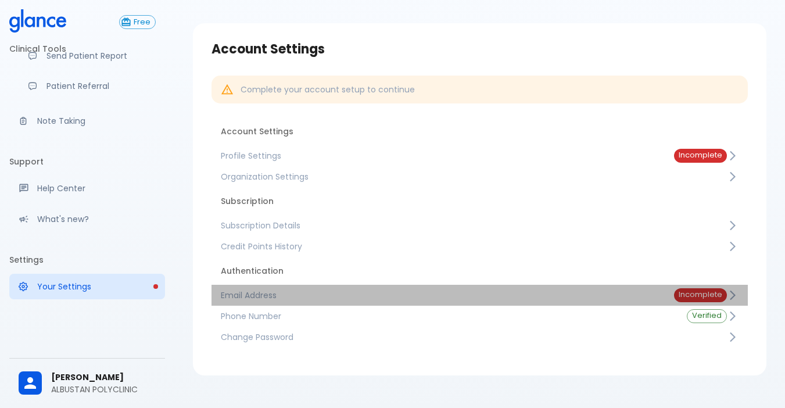
click at [256, 291] on span "Email Address" at bounding box center [438, 295] width 435 height 12
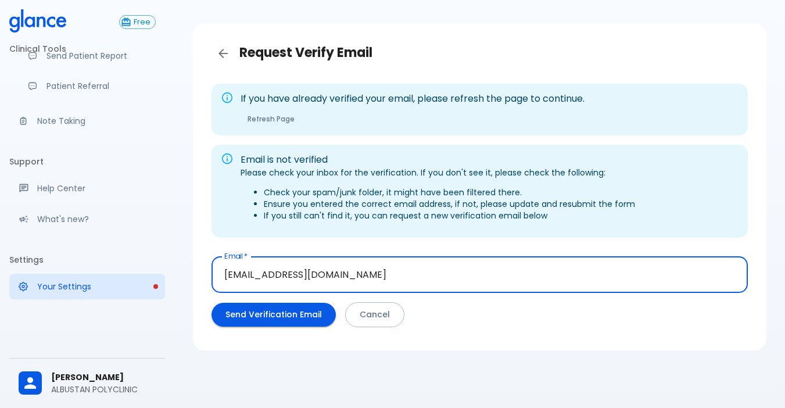
click at [326, 266] on input "shisolkamy@gmail.com" at bounding box center [480, 274] width 537 height 37
click at [353, 278] on input "shisolkamy@gmail.com" at bounding box center [480, 274] width 537 height 37
type input "s"
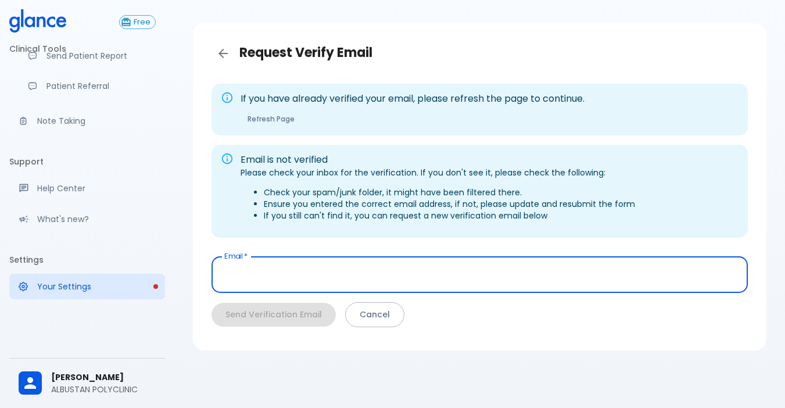
click at [309, 280] on input "text" at bounding box center [480, 274] width 537 height 37
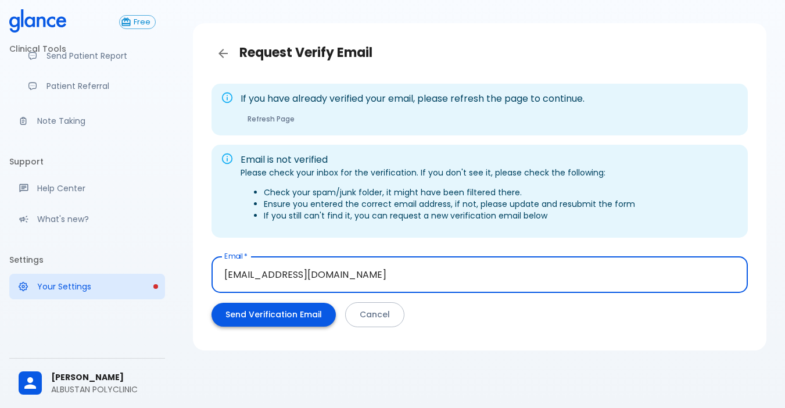
type input "MOODOMOODO17@GMAIL.COM"
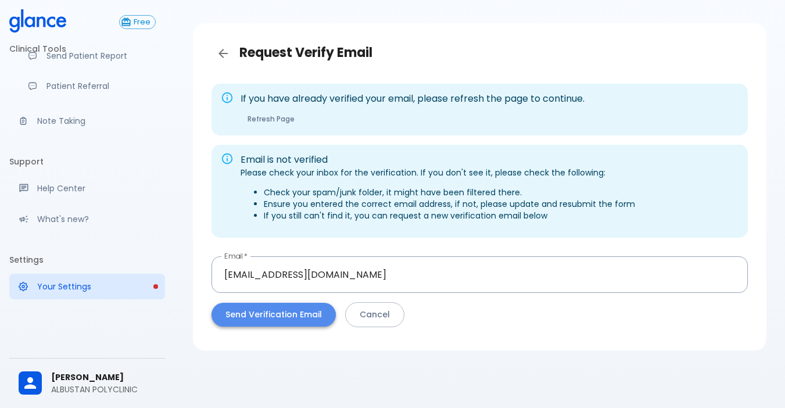
click at [314, 312] on button "Send Verification Email" at bounding box center [274, 315] width 124 height 24
click at [456, 360] on div "Request Verify Email If you have already verified your email, please refresh th…" at bounding box center [479, 190] width 611 height 436
click at [487, 340] on div "If you have already verified your email, please refresh the page to continue. R…" at bounding box center [479, 207] width 555 height 267
click at [112, 274] on link "Your Settings" at bounding box center [87, 287] width 156 height 26
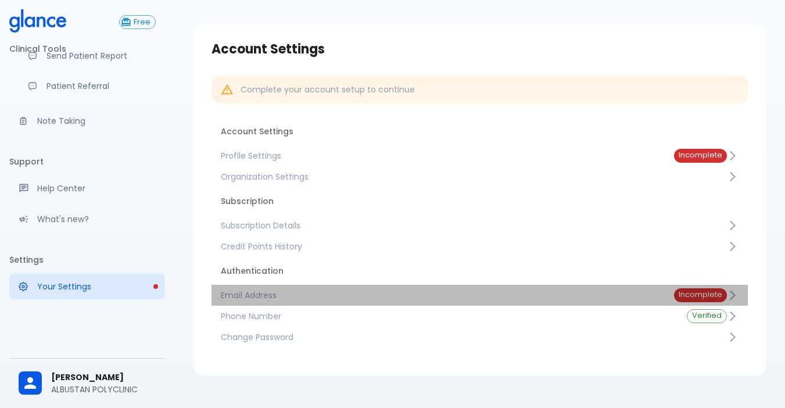
click at [282, 294] on span "Email Address" at bounding box center [438, 295] width 435 height 12
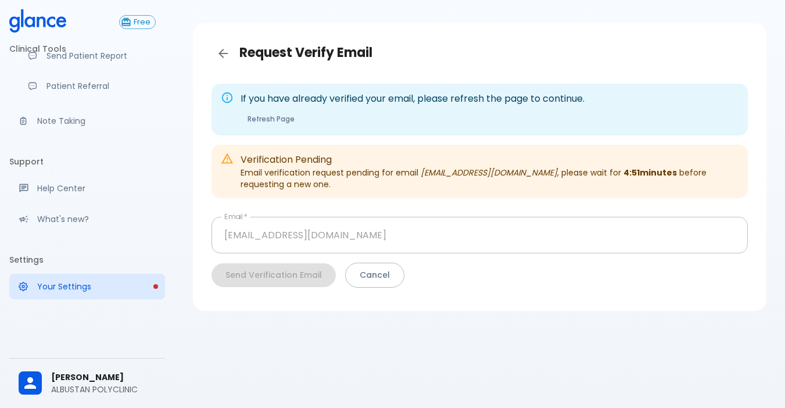
click at [266, 387] on div "Request Verify Email If you have already verified your email, please refresh th…" at bounding box center [479, 190] width 611 height 436
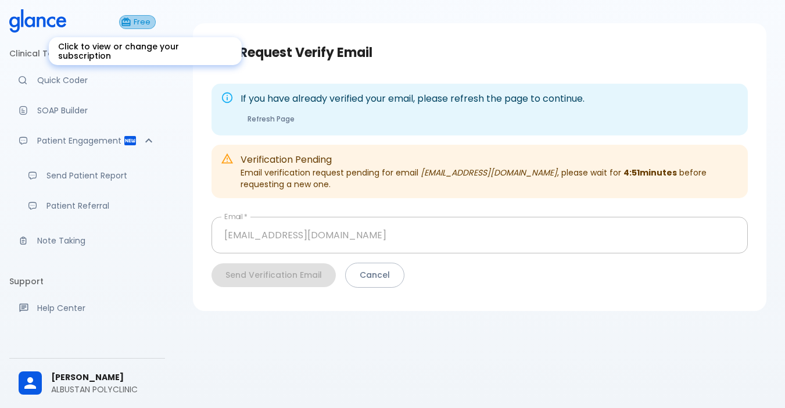
click at [141, 22] on span "Free" at bounding box center [142, 22] width 26 height 9
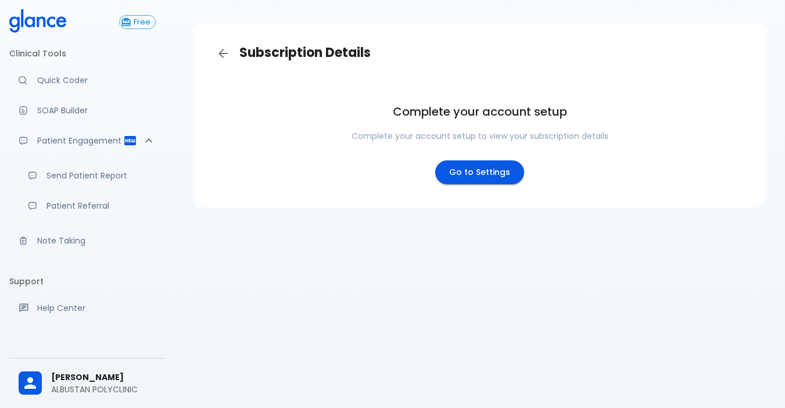
click at [402, 312] on div "Subscription Details Complete your account setup Complete your account setup to…" at bounding box center [479, 190] width 611 height 436
click at [455, 165] on link "Go to Settings" at bounding box center [479, 172] width 89 height 24
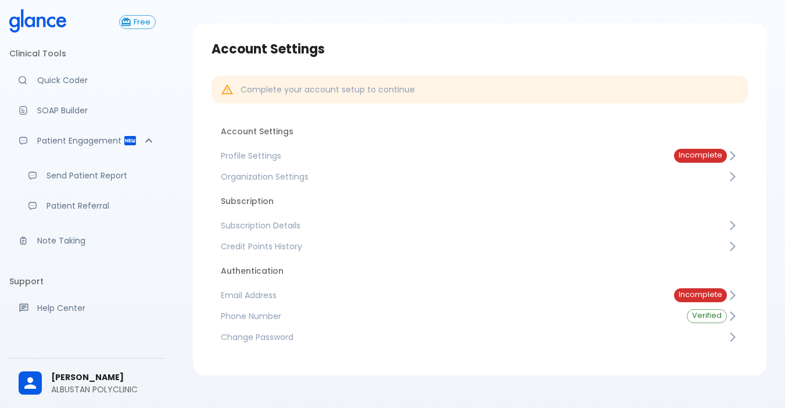
click at [267, 293] on span "Email Address" at bounding box center [438, 295] width 435 height 12
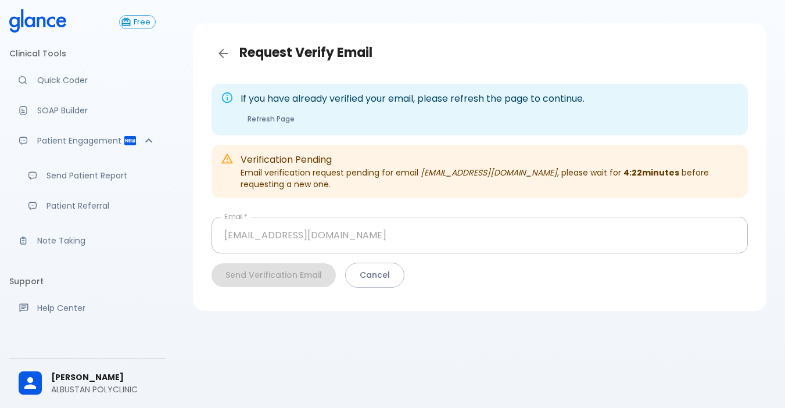
click at [285, 334] on div "Request Verify Email If you have already verified your email, please refresh th…" at bounding box center [479, 190] width 611 height 436
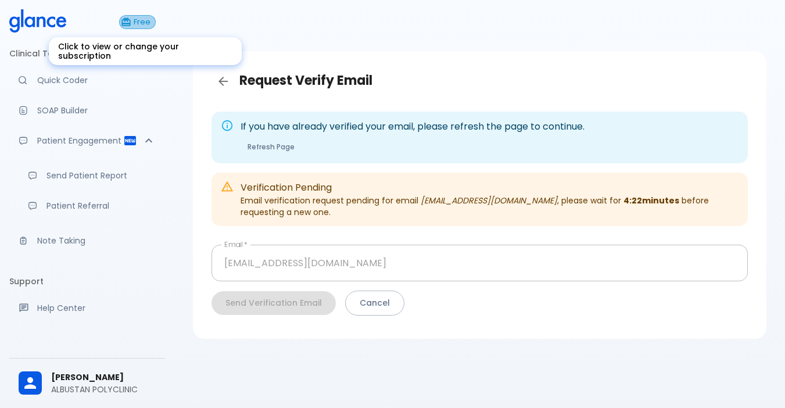
click at [145, 16] on button "Free" at bounding box center [137, 22] width 37 height 14
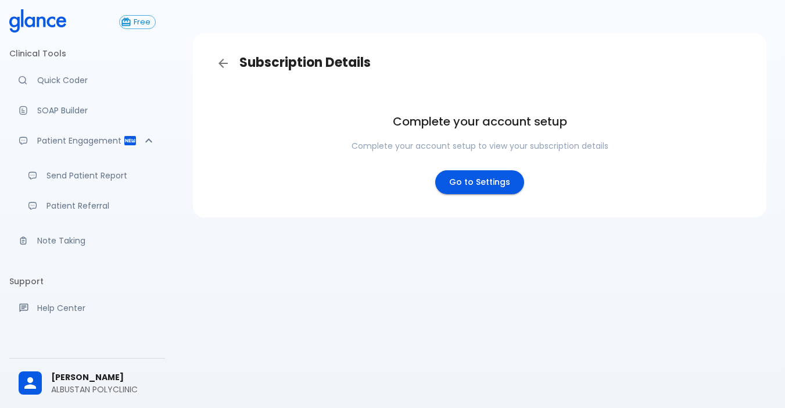
scroll to position [28, 0]
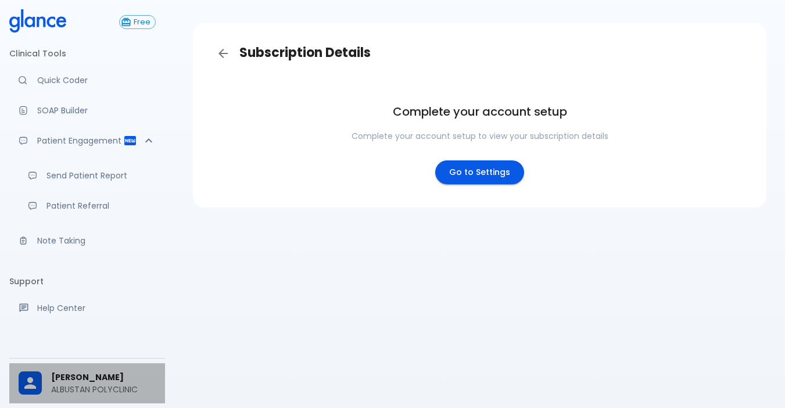
click at [83, 387] on p "ALBUSTAN POLYCLINIC" at bounding box center [103, 390] width 105 height 12
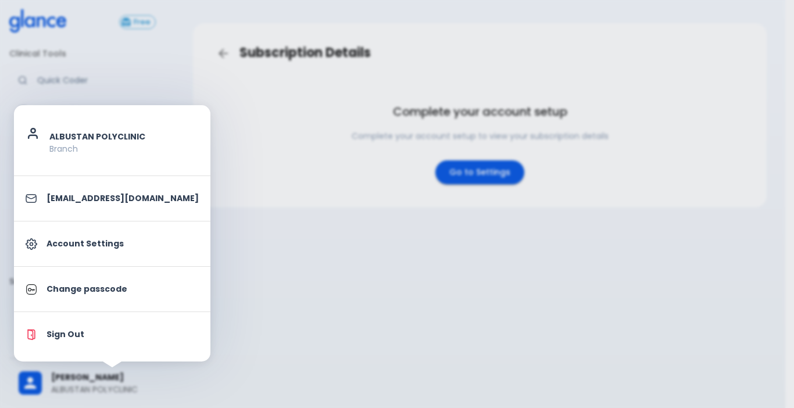
click at [103, 196] on p "shisolkamy@gmail.com" at bounding box center [123, 198] width 152 height 12
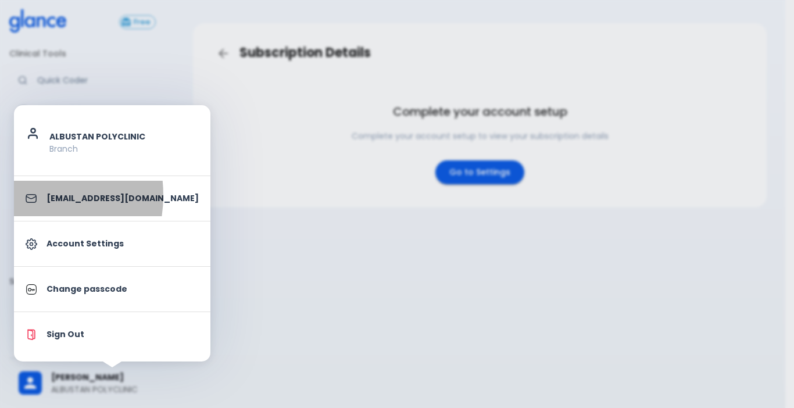
click at [19, 195] on li "shisolkamy@gmail.com" at bounding box center [112, 198] width 196 height 35
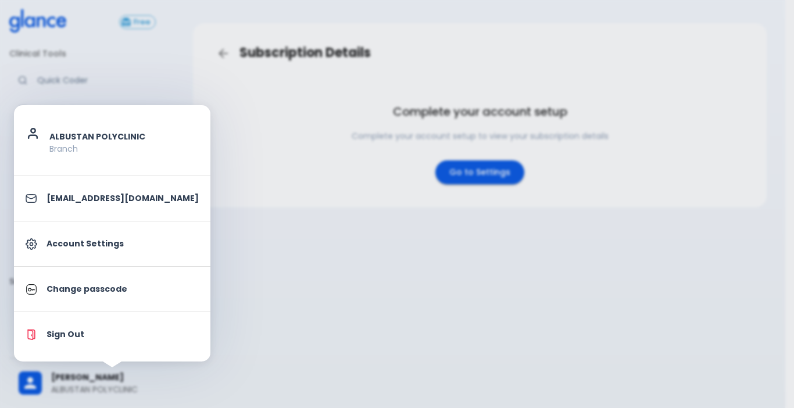
click at [38, 239] on div at bounding box center [36, 244] width 21 height 12
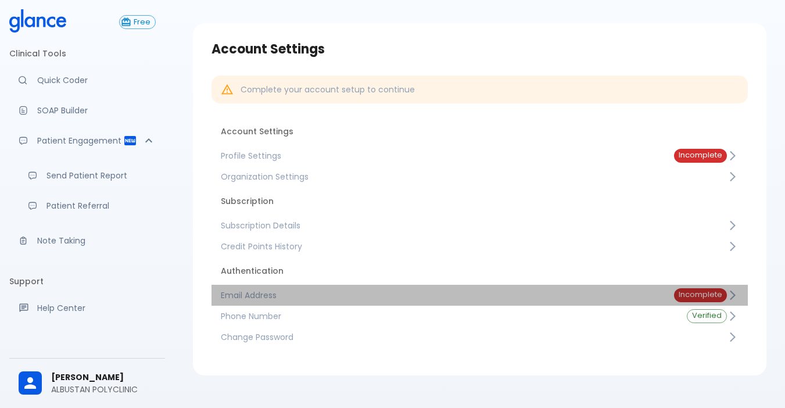
click at [280, 300] on span "Email Address" at bounding box center [438, 295] width 435 height 12
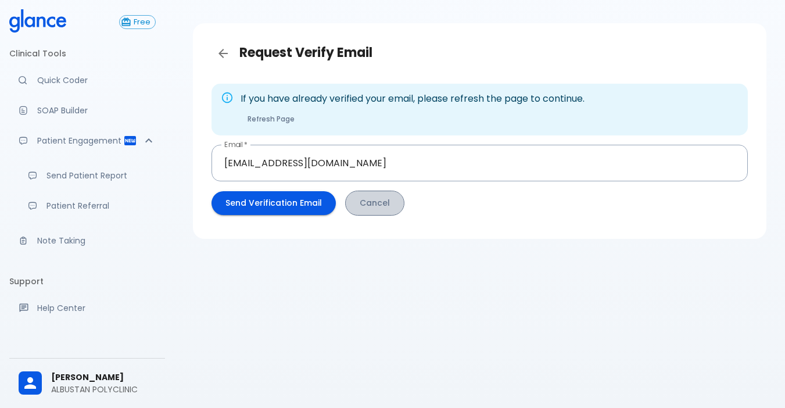
click at [378, 212] on button "Cancel" at bounding box center [374, 203] width 59 height 25
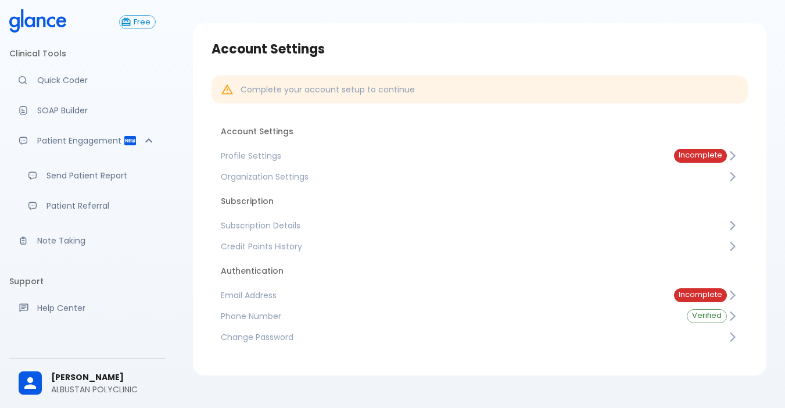
click at [600, 288] on link "Email Address Incomplete" at bounding box center [480, 295] width 537 height 21
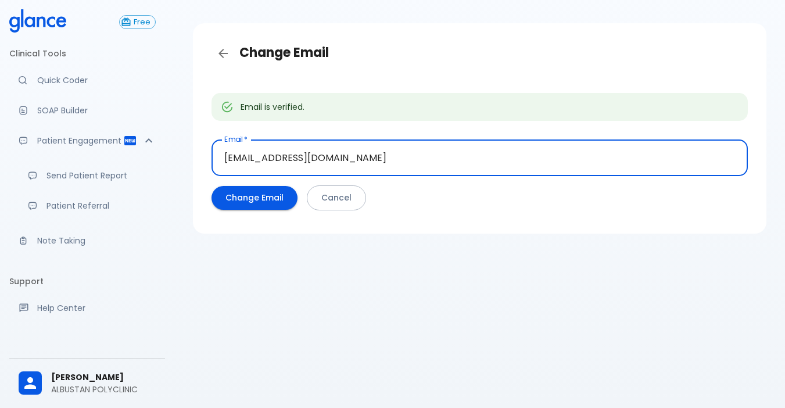
click at [420, 171] on input "shisolkamy@gmail.com" at bounding box center [480, 158] width 537 height 37
type input "s"
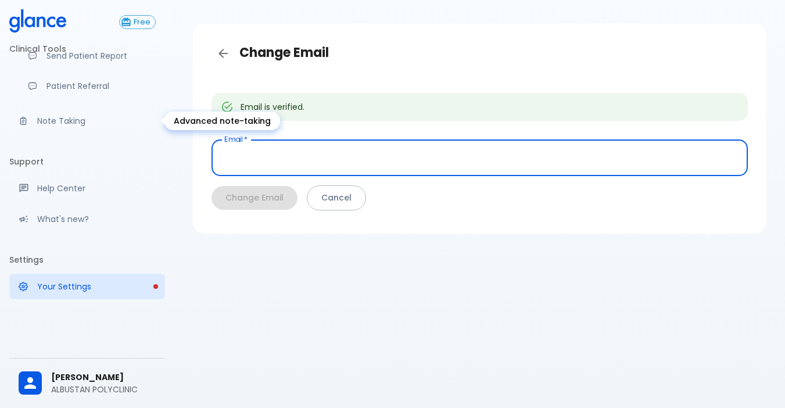
scroll to position [131, 0]
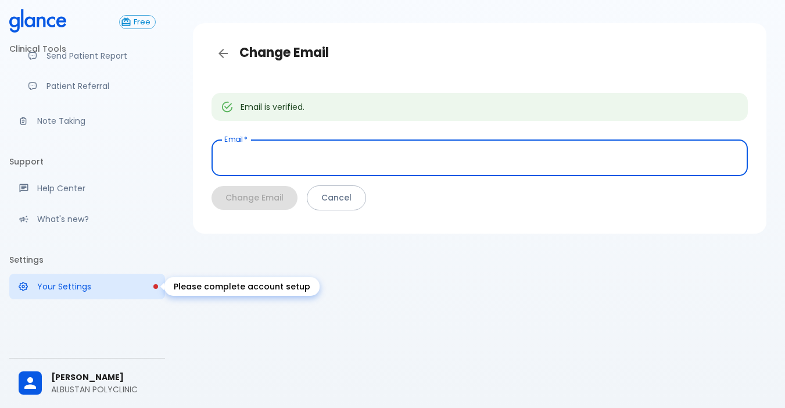
click at [66, 292] on link "Your Settings" at bounding box center [87, 287] width 156 height 26
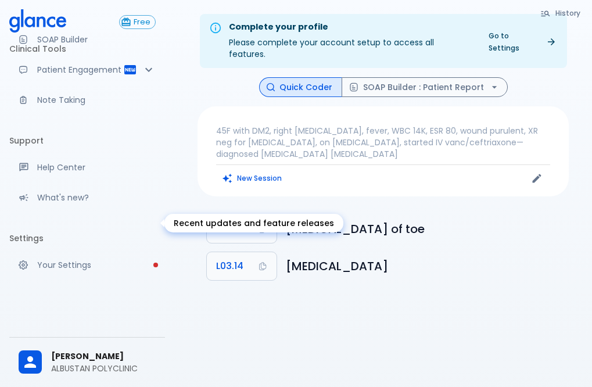
scroll to position [83, 0]
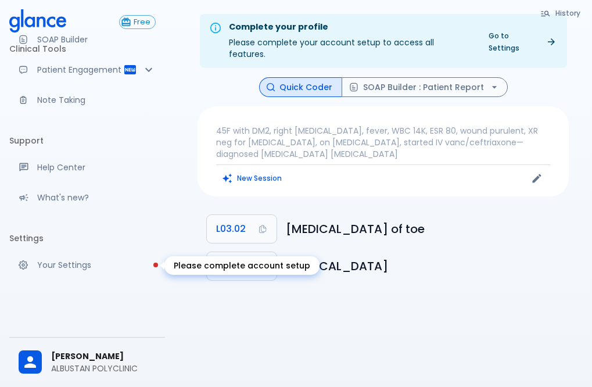
click at [70, 276] on link "Your Settings" at bounding box center [87, 265] width 156 height 26
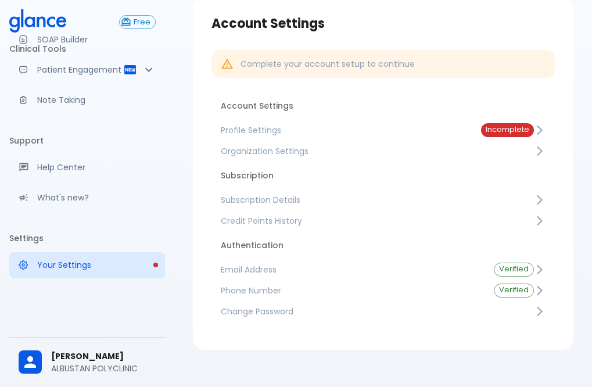
scroll to position [67, 0]
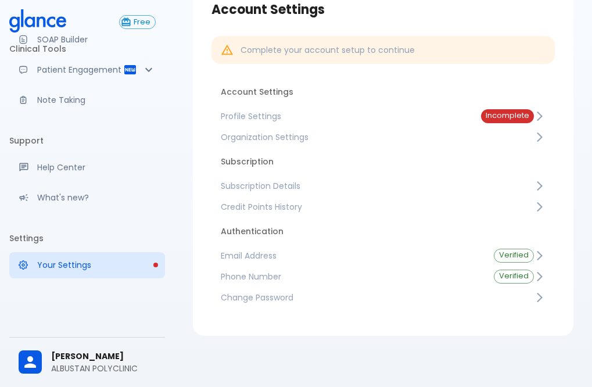
click at [237, 260] on span "Email Address" at bounding box center [348, 256] width 255 height 12
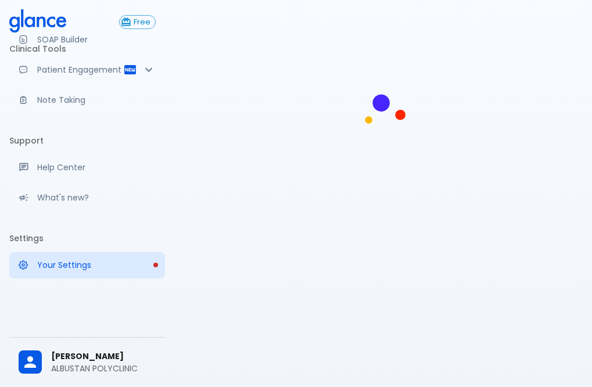
scroll to position [28, 0]
